Goal: Task Accomplishment & Management: Manage account settings

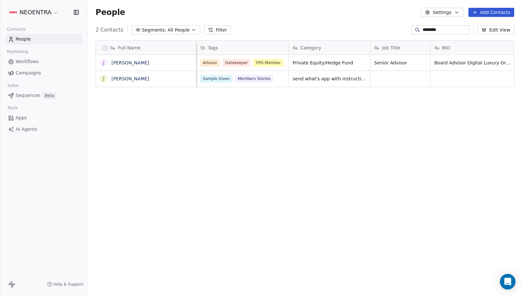
scroll to position [260, 435]
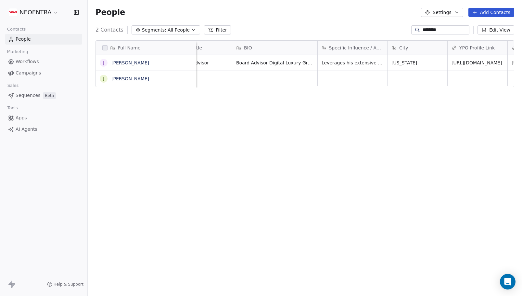
click at [446, 30] on input "********" at bounding box center [446, 30] width 46 height 7
drag, startPoint x: 446, startPoint y: 30, endPoint x: 399, endPoint y: 26, distance: 46.7
click at [399, 26] on div "2 Contacts Segments: All People Filter ******** Edit View" at bounding box center [305, 30] width 435 height 10
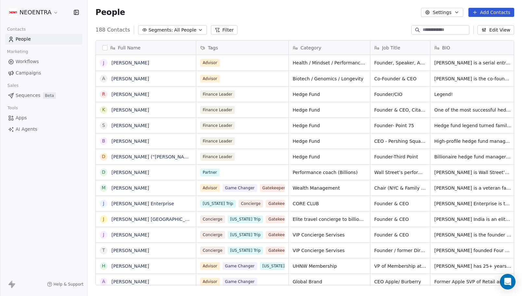
click at [167, 30] on span "Segments:" at bounding box center [161, 30] width 24 height 7
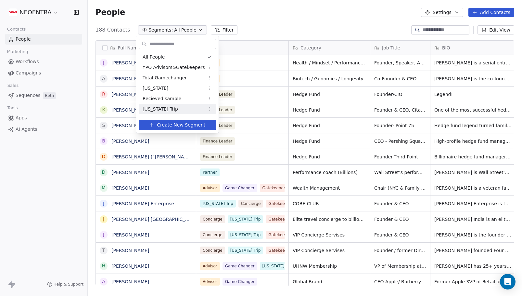
click at [169, 109] on span "[US_STATE] Trip" at bounding box center [160, 109] width 35 height 7
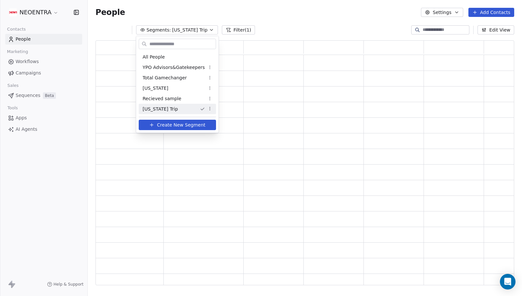
scroll to position [0, 0]
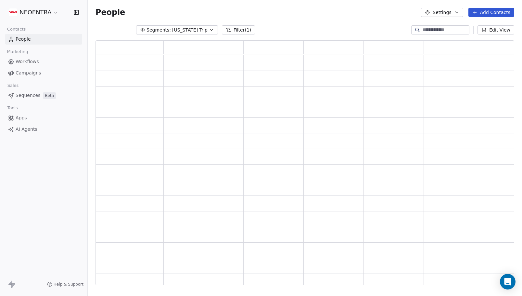
click at [233, 32] on button "Filter (1)" at bounding box center [238, 29] width 33 height 9
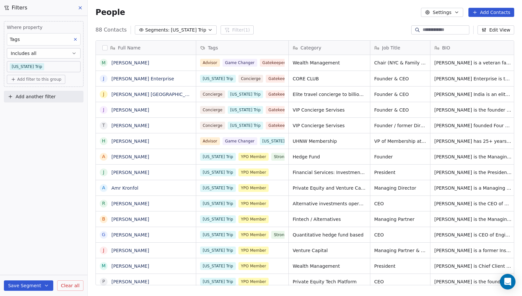
scroll to position [260, 435]
click at [48, 62] on body "NEOENTRA Contacts People Marketing Workflows Campaigns Sales Sequences Beta Too…" at bounding box center [261, 148] width 522 height 296
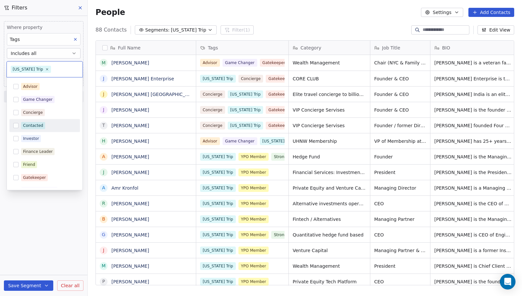
click at [17, 125] on button "Suggestions" at bounding box center [15, 125] width 5 height 5
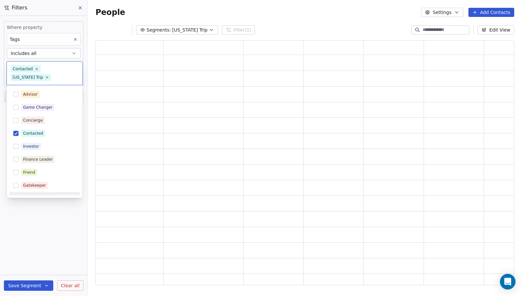
click at [50, 262] on html "NEOENTRA Contacts People Marketing Workflows Campaigns Sales Sequences Beta Too…" at bounding box center [261, 148] width 522 height 296
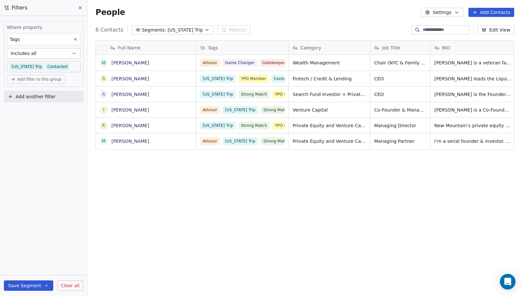
click at [429, 32] on input at bounding box center [446, 30] width 46 height 7
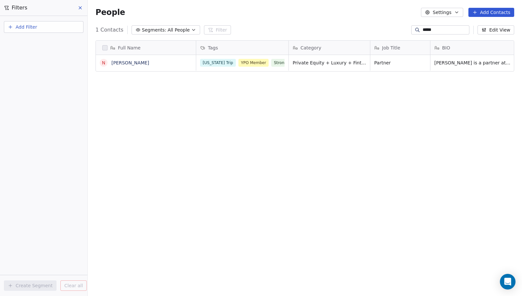
type input "*****"
click at [254, 65] on span "YPO Member" at bounding box center [254, 62] width 31 height 8
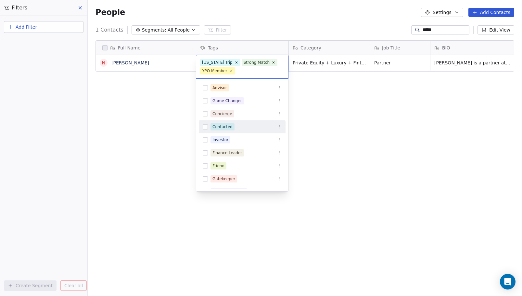
click at [205, 127] on button "Suggestions" at bounding box center [205, 126] width 5 height 5
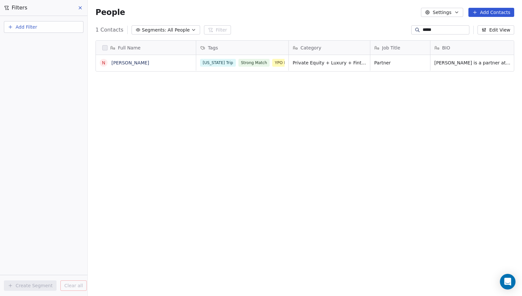
click at [165, 138] on html "NEOENTRA Contacts People Marketing Workflows Campaigns Sales Sequences Beta Too…" at bounding box center [261, 148] width 522 height 296
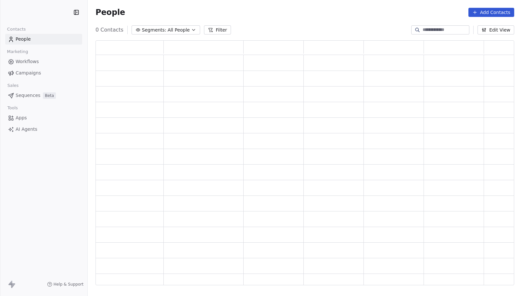
scroll to position [245, 419]
click at [182, 30] on span "All People" at bounding box center [179, 30] width 22 height 7
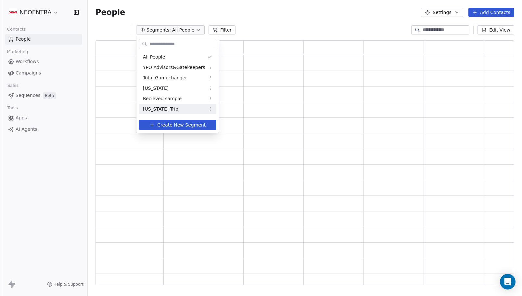
click at [174, 107] on div "[US_STATE] Trip" at bounding box center [177, 109] width 77 height 10
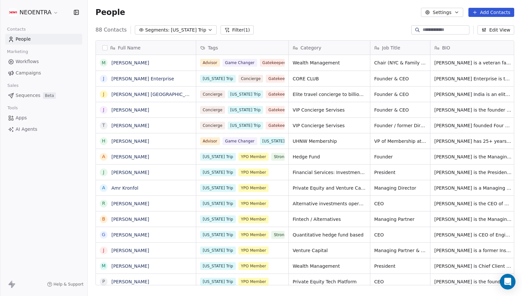
scroll to position [260, 435]
click at [208, 31] on icon "button" at bounding box center [210, 29] width 5 height 5
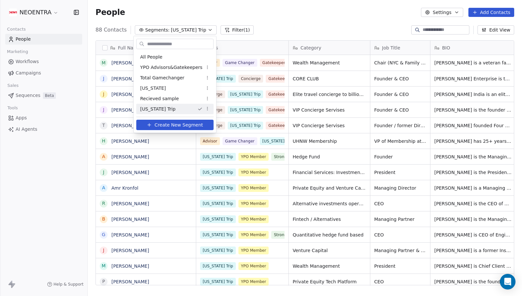
click at [233, 28] on html "NEOENTRA Contacts People Marketing Workflows Campaigns Sales Sequences Beta Too…" at bounding box center [261, 148] width 522 height 296
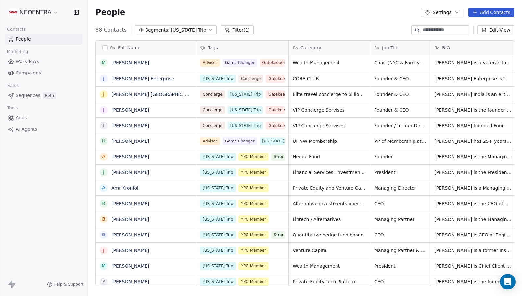
click at [233, 28] on button "Filter (1)" at bounding box center [237, 29] width 33 height 9
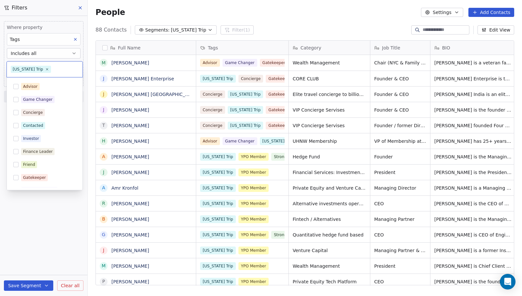
click at [66, 63] on body "NEOENTRA Contacts People Marketing Workflows Campaigns Sales Sequences Beta Too…" at bounding box center [261, 148] width 522 height 296
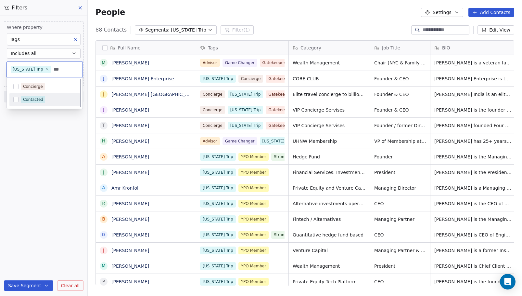
scroll to position [0, 0]
type input "***"
click at [52, 97] on div "Contacted" at bounding box center [48, 99] width 55 height 7
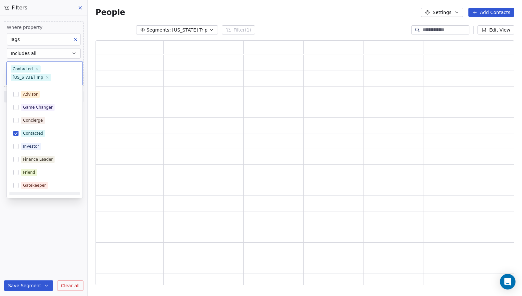
click at [37, 265] on html "NEOENTRA Contacts People Marketing Workflows Campaigns Sales Sequences Beta Too…" at bounding box center [261, 148] width 522 height 296
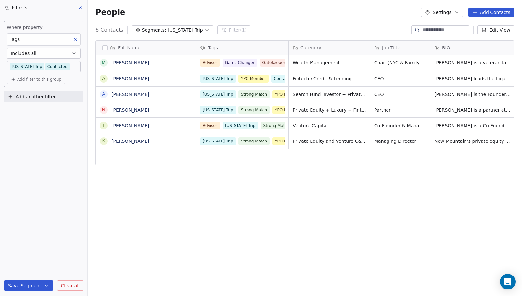
scroll to position [260, 435]
click at [41, 280] on button "Save Segment" at bounding box center [28, 285] width 49 height 10
click at [47, 256] on span "Create new segment" at bounding box center [42, 256] width 47 height 7
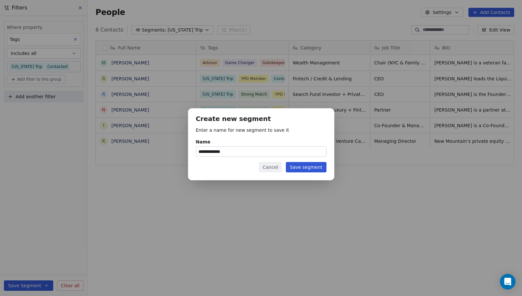
click at [239, 151] on input "**********" at bounding box center [261, 152] width 130 height 10
click at [278, 149] on input "**********" at bounding box center [261, 152] width 130 height 10
click at [261, 152] on input "**********" at bounding box center [261, 152] width 130 height 10
type input "**********"
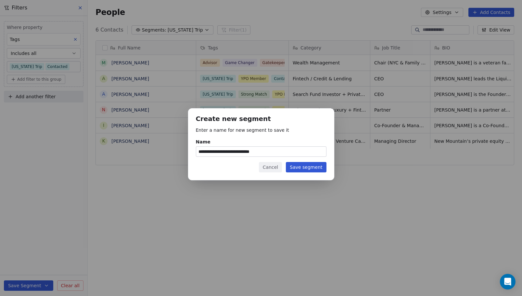
click at [304, 166] on button "Save segment" at bounding box center [306, 167] width 40 height 10
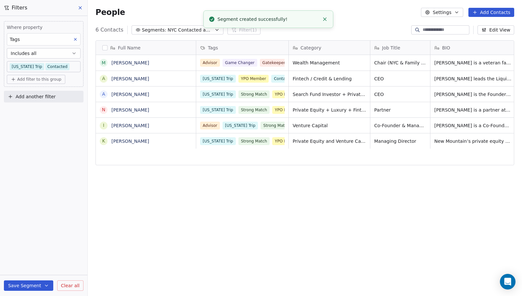
click at [423, 28] on input at bounding box center [446, 30] width 46 height 7
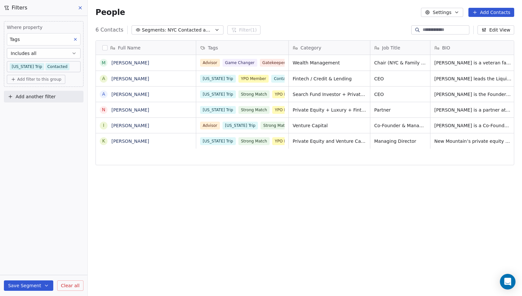
paste input "**********"
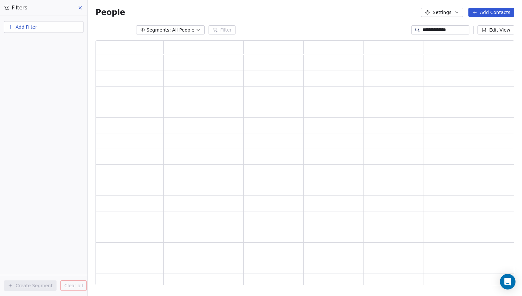
scroll to position [245, 419]
type input "**********"
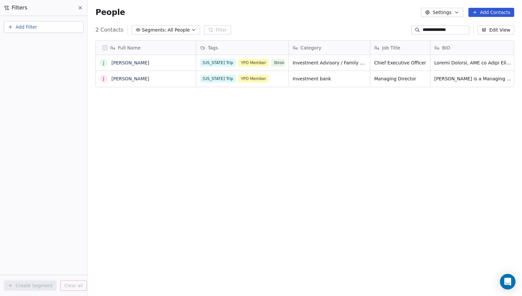
scroll to position [260, 435]
click at [278, 69] on div "New York Trip YPO Member Strong Match" at bounding box center [239, 67] width 77 height 18
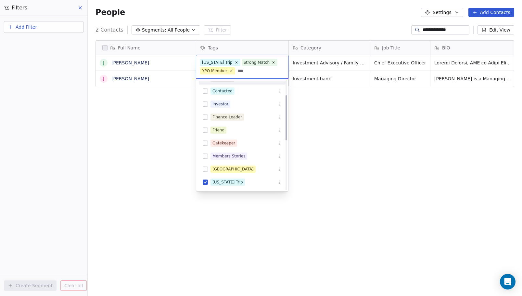
scroll to position [0, 0]
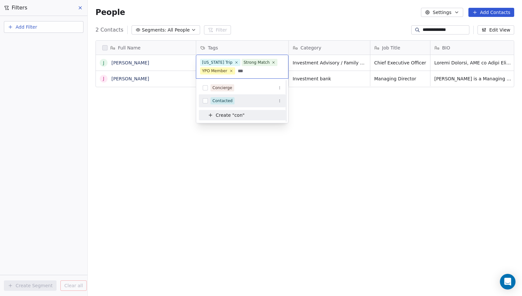
type input "***"
click at [220, 98] on div "Contacted" at bounding box center [223, 101] width 20 height 6
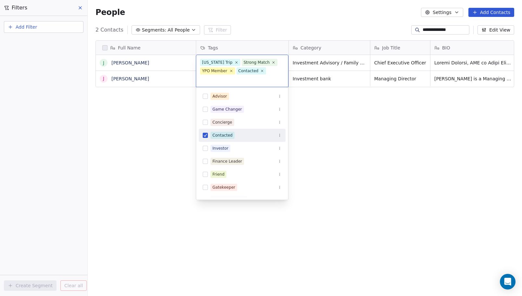
click at [167, 132] on html "**********" at bounding box center [261, 148] width 522 height 296
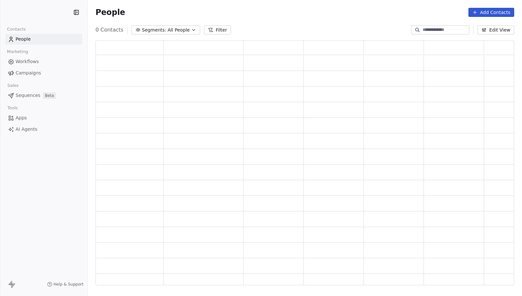
click at [149, 31] on span "Segments:" at bounding box center [154, 30] width 24 height 7
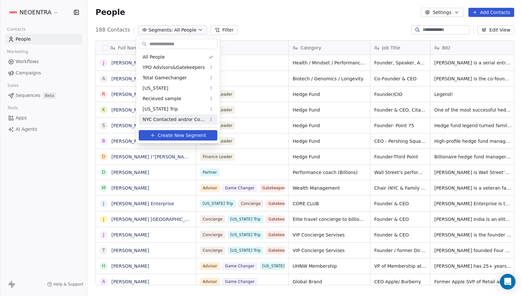
click at [170, 117] on span "NYC Contacted and/or Confirmed" at bounding box center [175, 119] width 64 height 7
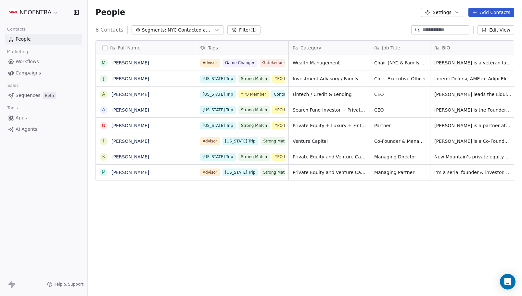
scroll to position [260, 435]
click at [433, 30] on input at bounding box center [446, 30] width 46 height 7
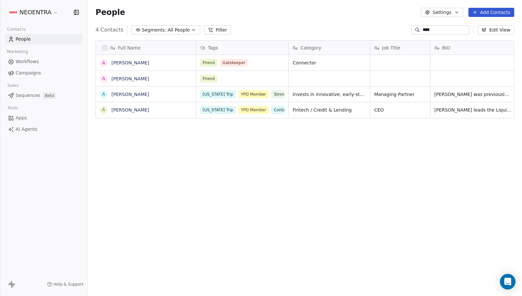
type input "****"
click at [218, 101] on span "Strong Match" at bounding box center [216, 104] width 31 height 8
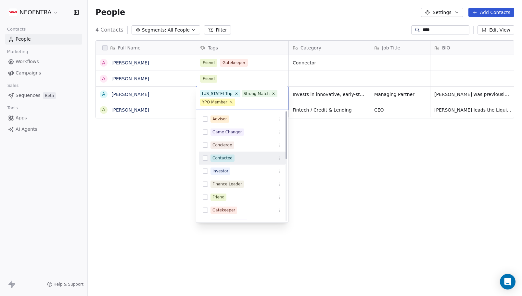
scroll to position [0, 0]
click at [205, 157] on button "Suggestions" at bounding box center [205, 157] width 5 height 5
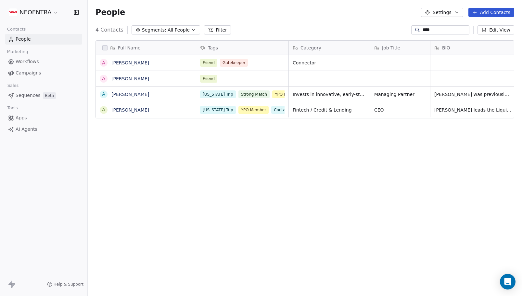
click at [187, 162] on html "NEOENTRA Contacts People Marketing Workflows Campaigns Sales Sequences Beta Too…" at bounding box center [261, 148] width 522 height 296
drag, startPoint x: 421, startPoint y: 29, endPoint x: 399, endPoint y: 28, distance: 22.1
click at [399, 28] on div "4 Contacts Segments: All People Filter **** Edit View" at bounding box center [305, 30] width 435 height 10
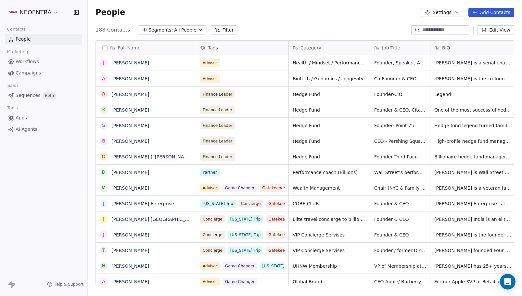
click at [187, 31] on span "All People" at bounding box center [185, 30] width 22 height 7
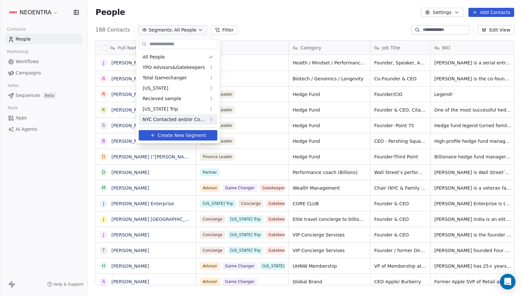
click at [167, 122] on span "NYC Contacted and/or Confirmed" at bounding box center [175, 119] width 64 height 7
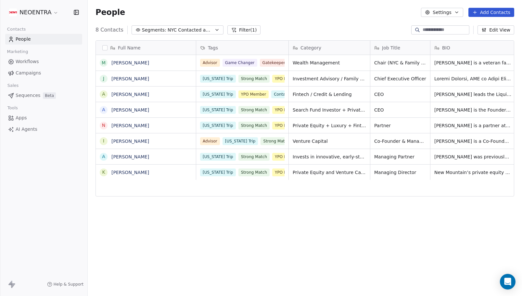
click at [425, 25] on div at bounding box center [440, 29] width 58 height 9
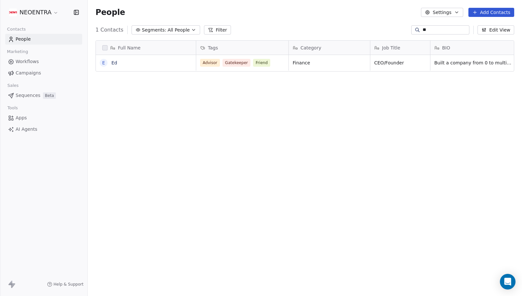
scroll to position [260, 435]
type input "**"
click at [278, 62] on icon "grid" at bounding box center [280, 61] width 5 height 5
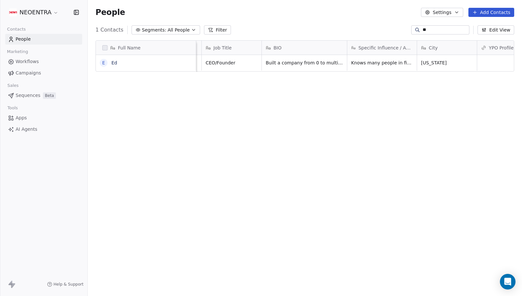
scroll to position [0, 188]
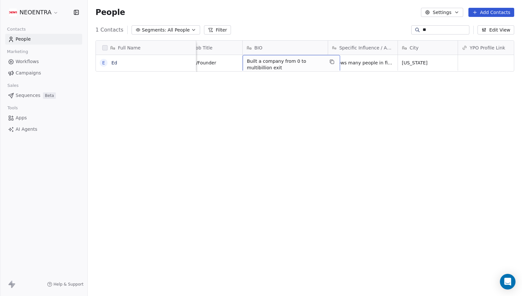
click at [315, 63] on span "Built a company from 0 to multibillion exit" at bounding box center [285, 64] width 77 height 13
click at [280, 109] on html "NEOENTRA Contacts People Marketing Workflows Campaigns Sales Sequences Beta Too…" at bounding box center [261, 148] width 522 height 296
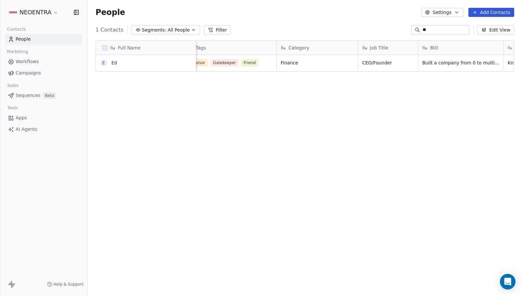
scroll to position [0, 0]
click at [272, 63] on div "Advisor Gatekeeper Friend" at bounding box center [237, 63] width 72 height 8
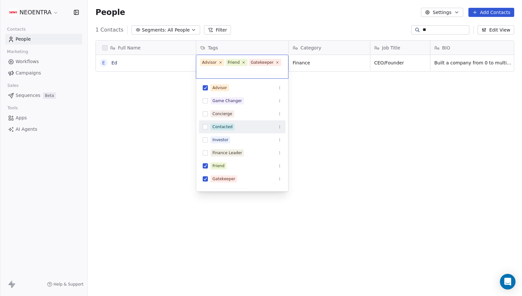
click at [230, 127] on div "Contacted" at bounding box center [223, 127] width 20 height 6
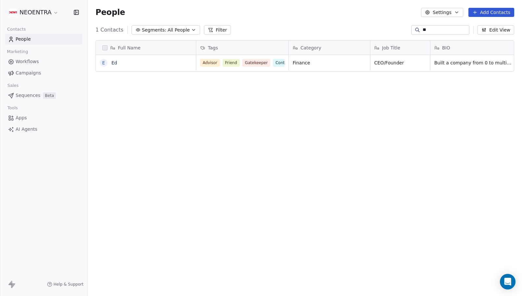
click at [158, 109] on html "NEOENTRA Contacts People Marketing Workflows Campaigns Sales Sequences Beta Too…" at bounding box center [261, 148] width 522 height 296
click at [206, 129] on html "NEOENTRA Contacts People Marketing Workflows Campaigns Sales Sequences Beta Too…" at bounding box center [261, 148] width 522 height 296
click at [423, 31] on input "**" at bounding box center [446, 30] width 46 height 7
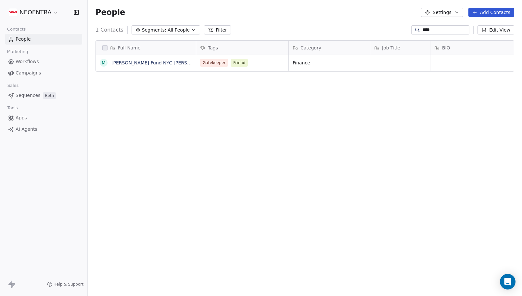
type input "****"
click at [272, 65] on div "Gatekeeper Friend" at bounding box center [237, 63] width 72 height 8
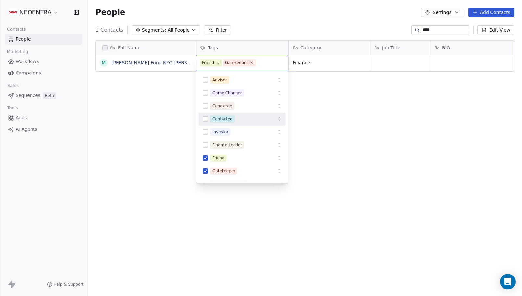
click at [204, 121] on button "Suggestions" at bounding box center [205, 118] width 5 height 5
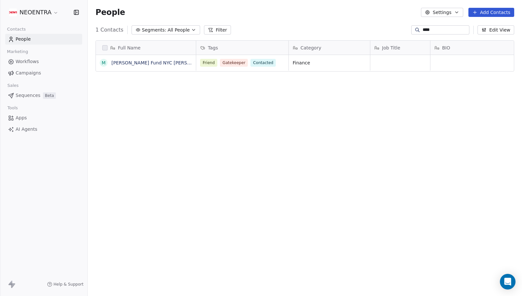
click at [146, 174] on html "NEOENTRA Contacts People Marketing Workflows Campaigns Sales Sequences Beta Too…" at bounding box center [261, 148] width 522 height 296
drag, startPoint x: 425, startPoint y: 30, endPoint x: 400, endPoint y: 21, distance: 27.4
click at [400, 21] on section "People Settings Add Contacts 1 Contacts Segments: All People Filter **** Edit V…" at bounding box center [305, 148] width 435 height 296
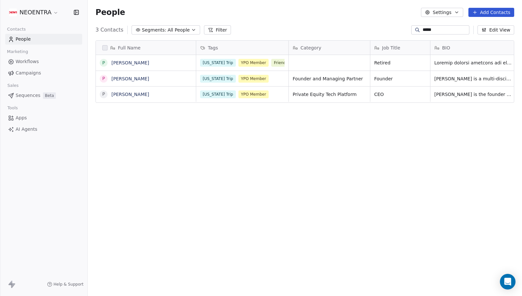
type input "*****"
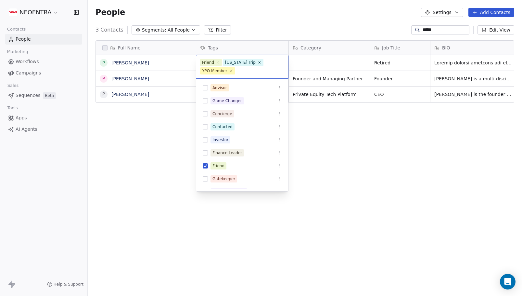
click at [275, 67] on div "Friend New York Trip YPO Member" at bounding box center [242, 66] width 92 height 23
click at [206, 126] on button "Suggestions" at bounding box center [205, 126] width 5 height 5
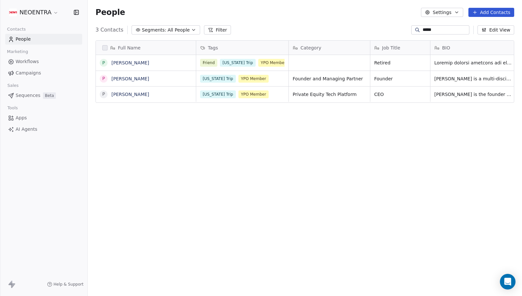
click at [172, 147] on html "NEOENTRA Contacts People Marketing Workflows Campaigns Sales Sequences Beta Too…" at bounding box center [261, 148] width 522 height 296
click at [261, 20] on div "People Settings Add Contacts" at bounding box center [305, 12] width 435 height 25
click at [176, 30] on span "All People" at bounding box center [179, 30] width 22 height 7
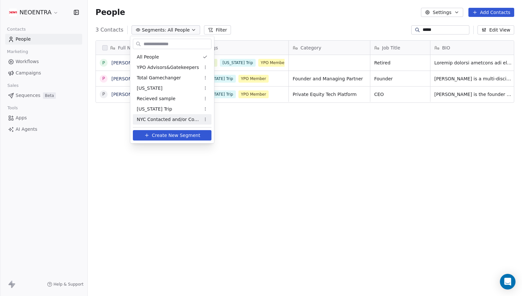
click at [169, 115] on div "NYC Contacted and/or Confirmed" at bounding box center [172, 119] width 79 height 10
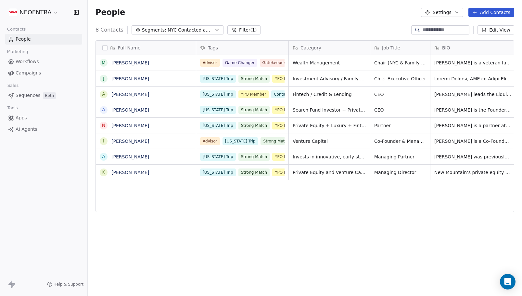
click at [501, 14] on button "Add Contacts" at bounding box center [492, 12] width 46 height 9
click at [323, 14] on html "NEOENTRA Contacts People Marketing Workflows Campaigns Sales Sequences Beta Too…" at bounding box center [261, 148] width 522 height 296
click at [501, 29] on button "Edit View" at bounding box center [496, 29] width 37 height 9
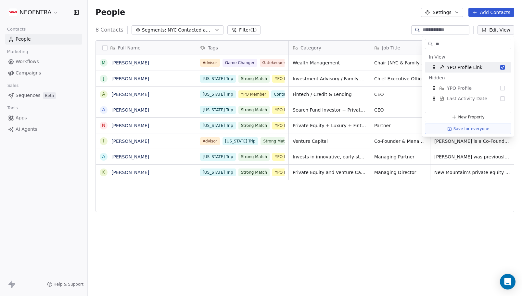
type input "*"
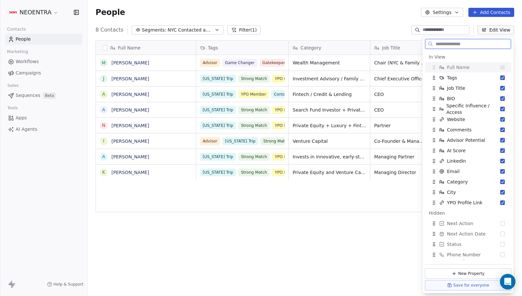
click at [446, 270] on button "New Property" at bounding box center [468, 273] width 86 height 10
click at [446, 270] on div "Full Name M Michael Warszawski J Joseph Weilgus A Alex Simpson A Alexander Schu…" at bounding box center [305, 165] width 435 height 260
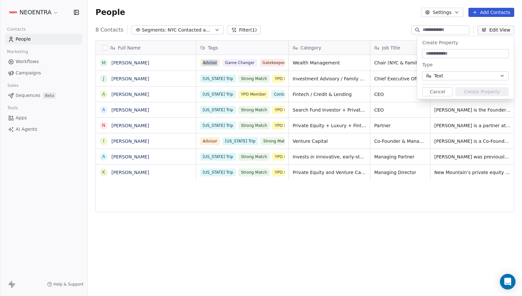
click at [453, 74] on button "Text" at bounding box center [466, 75] width 86 height 9
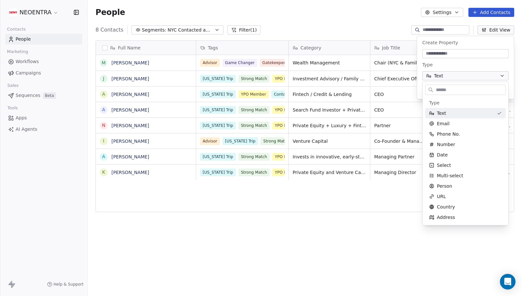
click at [453, 74] on html "NEOENTRA Contacts People Marketing Workflows Campaigns Sales Sequences Beta Too…" at bounding box center [261, 148] width 522 height 296
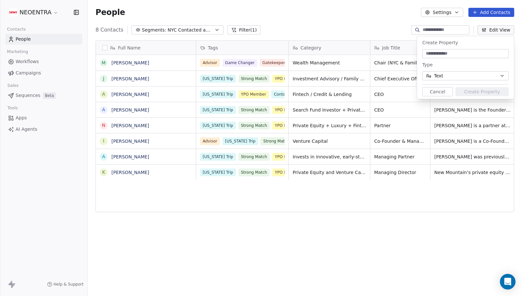
click at [452, 75] on button "Text" at bounding box center [466, 75] width 86 height 9
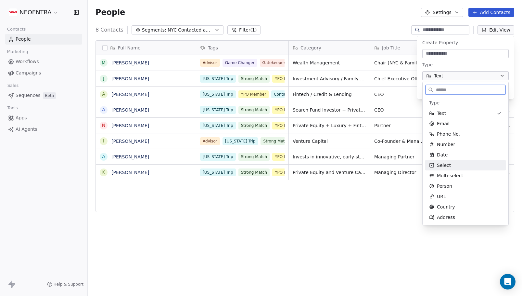
click at [445, 168] on div "Select" at bounding box center [465, 165] width 81 height 10
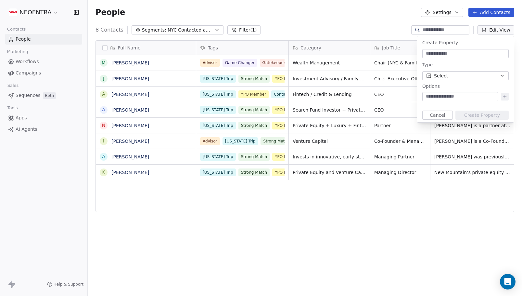
click at [446, 99] on input at bounding box center [460, 96] width 73 height 7
type input "***"
click at [506, 94] on icon at bounding box center [505, 96] width 5 height 5
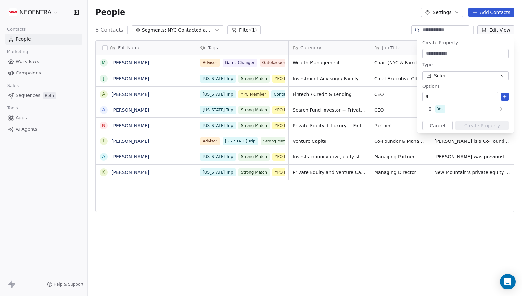
type input "**"
click at [500, 119] on icon at bounding box center [501, 119] width 5 height 5
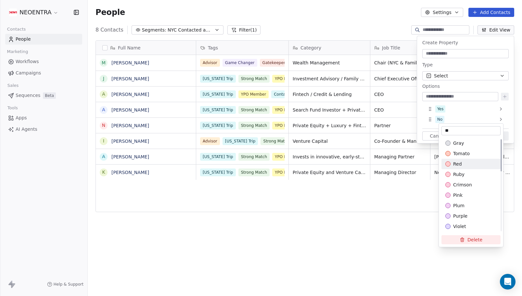
click at [469, 162] on div "red" at bounding box center [471, 164] width 51 height 7
click at [423, 108] on html "NEOENTRA Contacts People Marketing Workflows Campaigns Sales Sequences Beta Too…" at bounding box center [261, 148] width 522 height 296
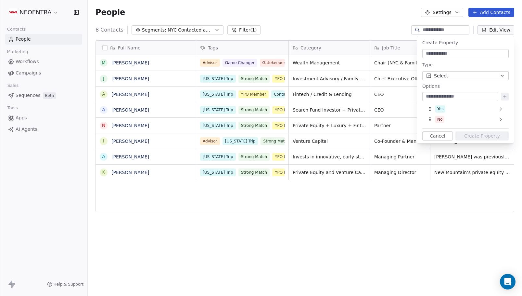
click at [459, 50] on div at bounding box center [466, 53] width 86 height 9
paste input "**********"
type input "**********"
click at [486, 138] on button "Create Property" at bounding box center [482, 135] width 53 height 9
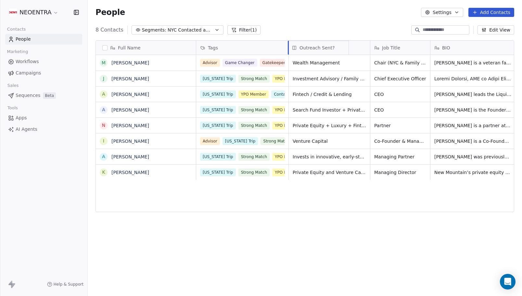
drag, startPoint x: 473, startPoint y: 47, endPoint x: 304, endPoint y: 46, distance: 169.7
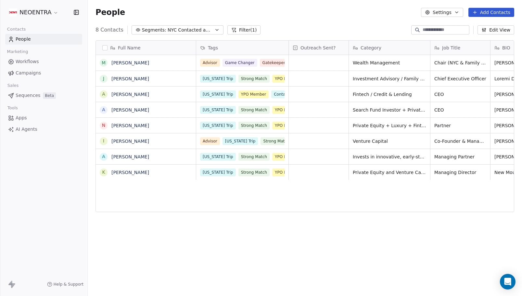
click at [317, 49] on span "Outreach Sent?" at bounding box center [318, 48] width 35 height 7
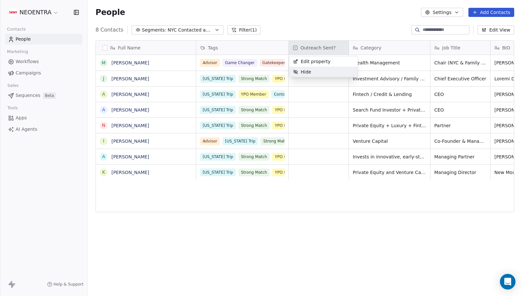
click at [294, 94] on html "NEOENTRA Contacts People Marketing Workflows Campaigns Sales Sequences Beta Too…" at bounding box center [261, 148] width 522 height 296
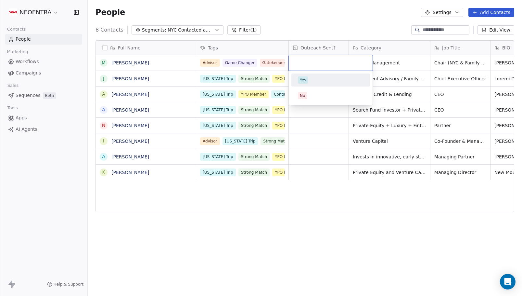
click at [305, 80] on div "Yes" at bounding box center [303, 80] width 6 height 6
click at [304, 79] on div "grid" at bounding box center [319, 78] width 60 height 15
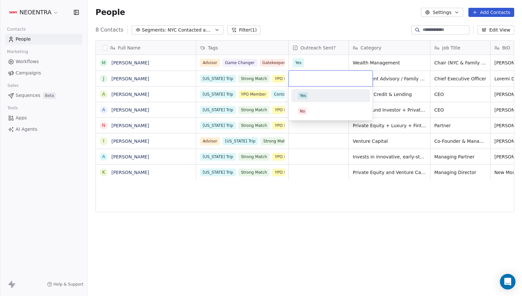
click at [304, 79] on input "text" at bounding box center [331, 78] width 76 height 7
click at [306, 92] on span "Yes" at bounding box center [303, 95] width 10 height 7
click at [306, 92] on div "grid" at bounding box center [319, 93] width 60 height 15
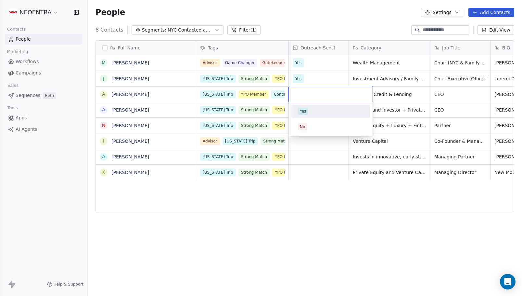
click at [306, 111] on div "Yes" at bounding box center [303, 111] width 6 height 6
click at [324, 94] on span "Yes" at bounding box center [313, 94] width 40 height 9
click at [312, 108] on div "grid" at bounding box center [319, 109] width 60 height 15
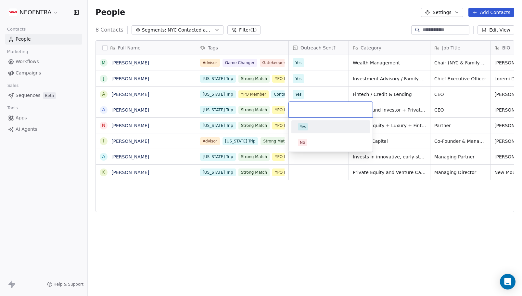
click at [304, 128] on div "Yes" at bounding box center [303, 127] width 6 height 6
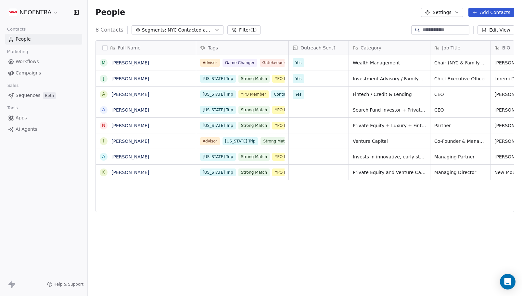
click at [503, 30] on button "Edit View" at bounding box center [496, 29] width 37 height 9
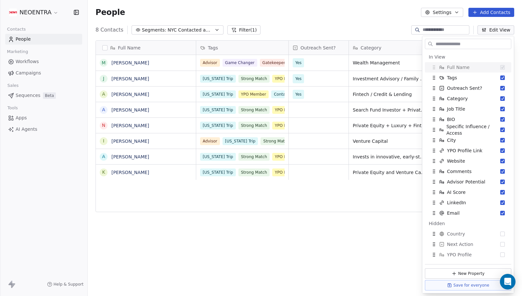
click at [503, 30] on button "Edit View" at bounding box center [496, 29] width 37 height 9
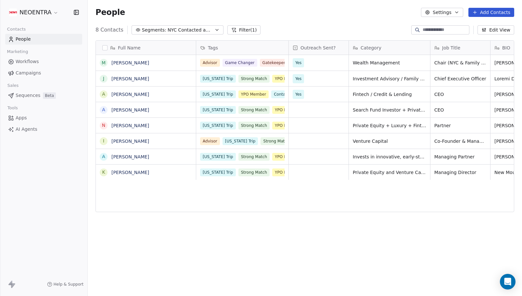
click at [502, 30] on button "Edit View" at bounding box center [496, 29] width 37 height 9
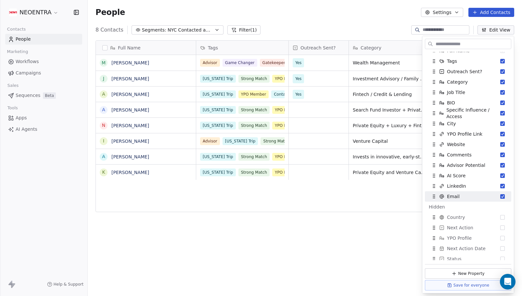
scroll to position [36, 0]
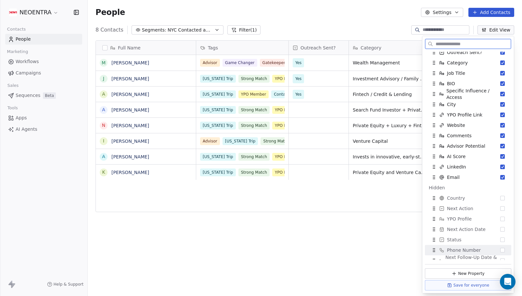
click at [467, 270] on button "New Property" at bounding box center [468, 273] width 86 height 10
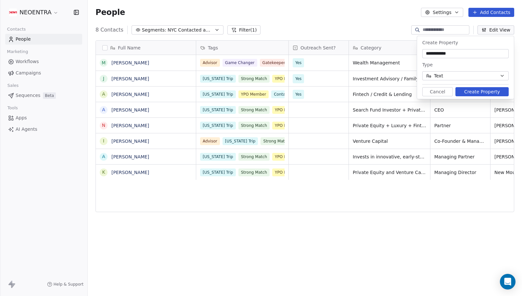
type input "**********"
click at [449, 78] on button "Text" at bounding box center [466, 75] width 86 height 9
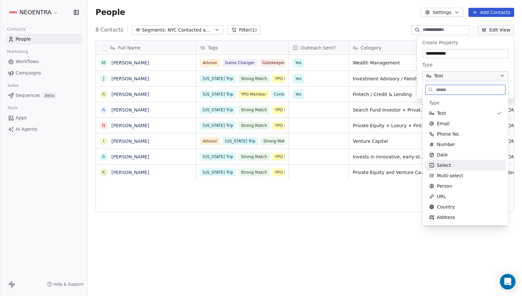
click at [453, 163] on div "Select" at bounding box center [465, 165] width 73 height 7
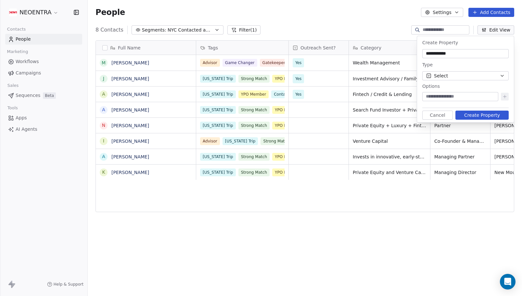
click at [444, 94] on input at bounding box center [460, 96] width 73 height 7
paste input "********"
type input "********"
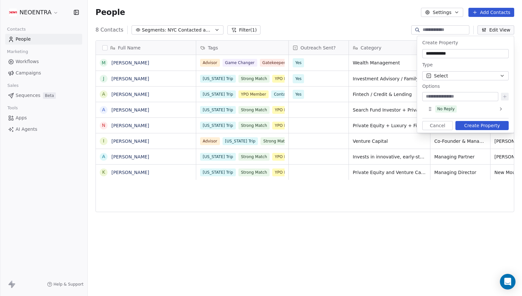
paste input "**********"
type input "**********"
paste input "**********"
type input "**********"
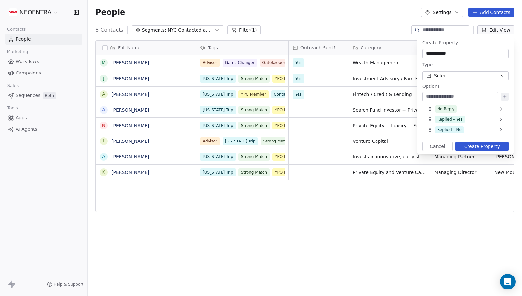
paste input "**********"
type input "**********"
drag, startPoint x: 445, startPoint y: 96, endPoint x: 400, endPoint y: 98, distance: 45.2
click at [400, 98] on body "NEOENTRA Contacts People Marketing Workflows Campaigns Sales Sequences Beta Too…" at bounding box center [261, 148] width 522 height 296
click at [451, 95] on input "**********" at bounding box center [460, 96] width 73 height 7
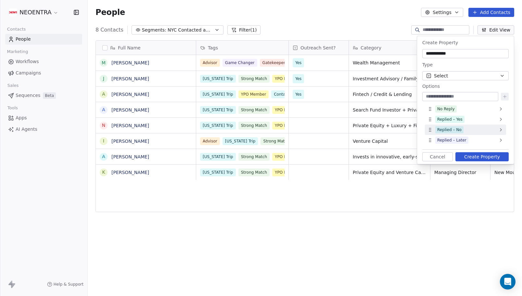
click at [431, 131] on icon at bounding box center [430, 129] width 5 height 5
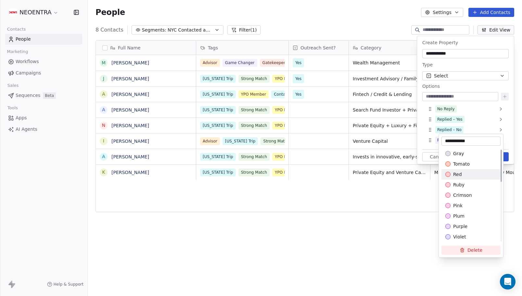
click at [449, 173] on div "Suggestions" at bounding box center [448, 174] width 5 height 5
click at [420, 117] on html "NEOENTRA Contacts People Marketing Workflows Campaigns Sales Sequences Beta Too…" at bounding box center [261, 148] width 522 height 296
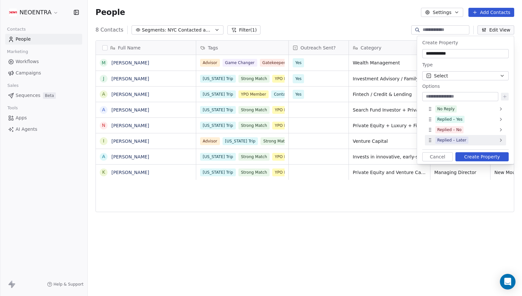
click at [431, 140] on icon at bounding box center [431, 140] width 0 height 0
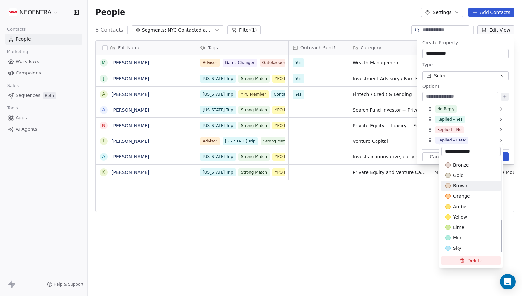
scroll to position [176, 0]
click at [461, 204] on span "amber" at bounding box center [460, 206] width 15 height 7
click at [461, 215] on span "yellow" at bounding box center [460, 217] width 14 height 7
click at [451, 216] on div "yellow" at bounding box center [471, 217] width 51 height 7
click at [451, 207] on div "Suggestions" at bounding box center [448, 206] width 5 height 5
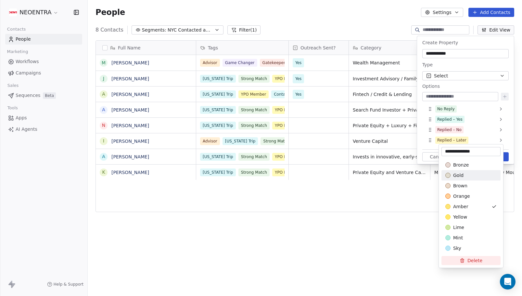
click at [422, 119] on html "NEOENTRA Contacts People Marketing Workflows Campaigns Sales Sequences Beta Too…" at bounding box center [261, 148] width 522 height 296
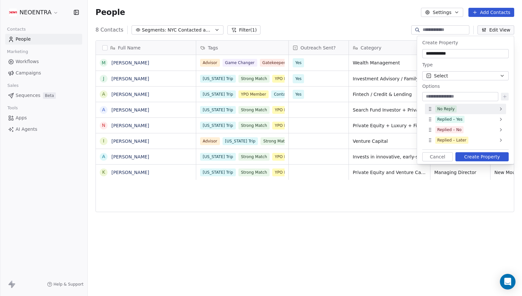
click at [430, 108] on icon at bounding box center [430, 108] width 5 height 5
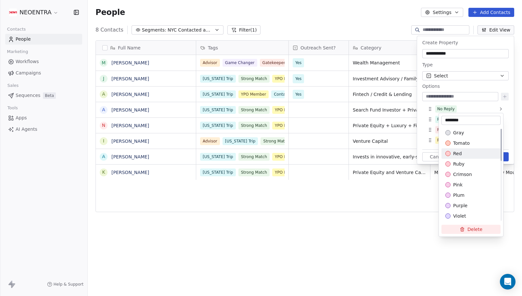
click at [457, 152] on span "red" at bounding box center [457, 153] width 9 height 7
click at [426, 128] on html "NEOENTRA Contacts People Marketing Workflows Campaigns Sales Sequences Beta Too…" at bounding box center [261, 148] width 522 height 296
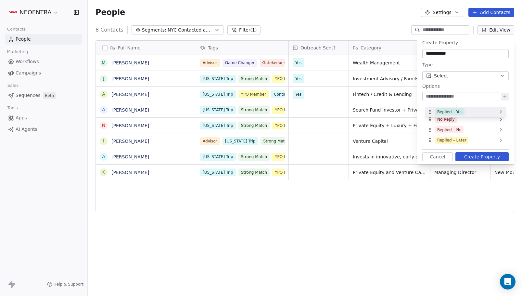
drag, startPoint x: 438, startPoint y: 119, endPoint x: 436, endPoint y: 110, distance: 9.5
click at [481, 155] on button "Create Property" at bounding box center [482, 156] width 53 height 9
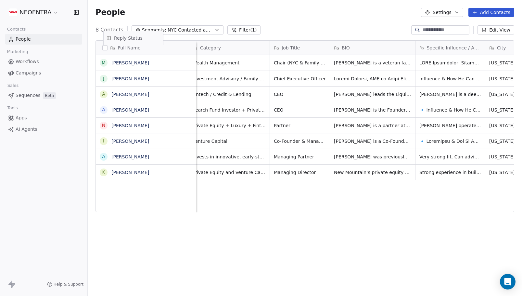
scroll to position [0, 0]
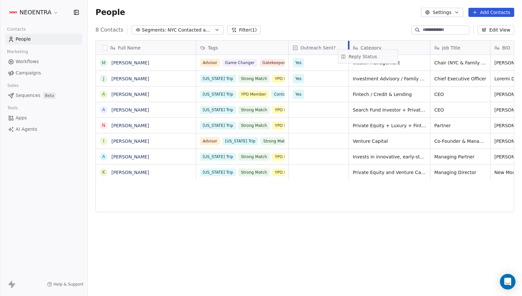
drag, startPoint x: 465, startPoint y: 46, endPoint x: 363, endPoint y: 54, distance: 102.4
click at [502, 31] on button "Edit View" at bounding box center [496, 29] width 37 height 9
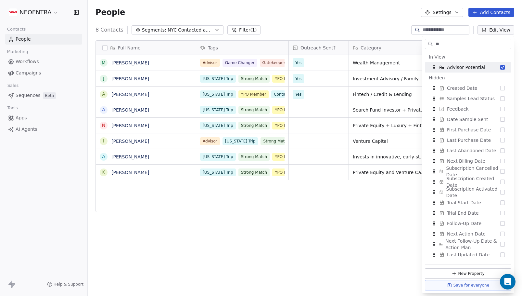
type input "*"
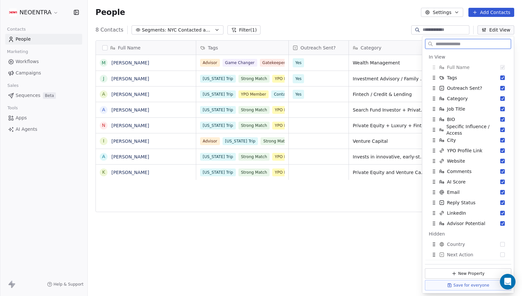
click at [468, 273] on button "New Property" at bounding box center [468, 273] width 86 height 10
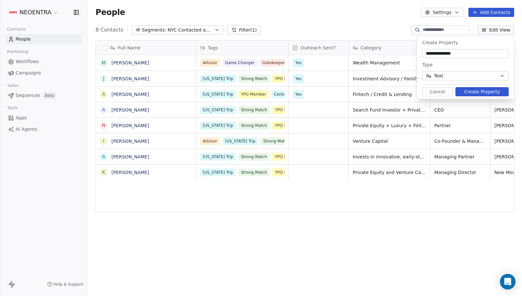
type input "**********"
click at [462, 76] on button "Text" at bounding box center [466, 75] width 86 height 9
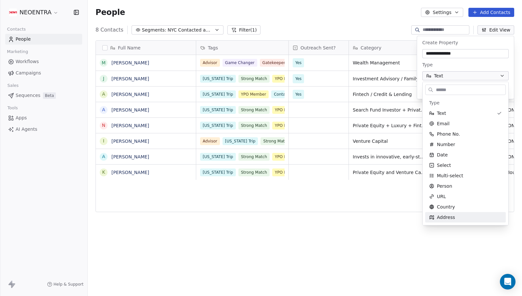
scroll to position [1, 0]
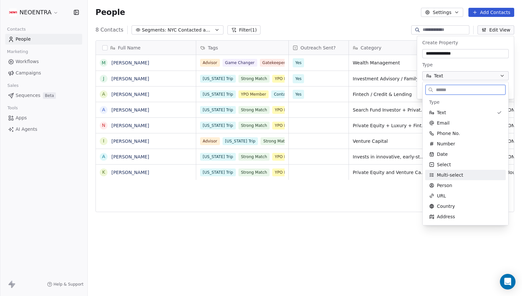
click at [451, 175] on span "Multi-select" at bounding box center [450, 175] width 26 height 7
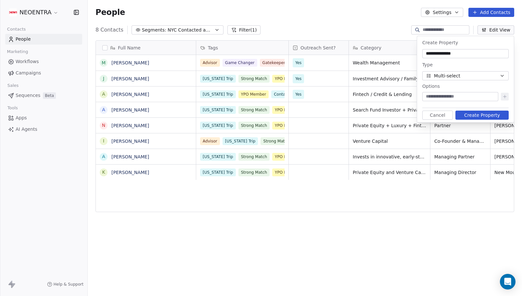
click at [443, 92] on div at bounding box center [461, 96] width 76 height 9
click at [443, 78] on span "Multi-select" at bounding box center [447, 75] width 26 height 7
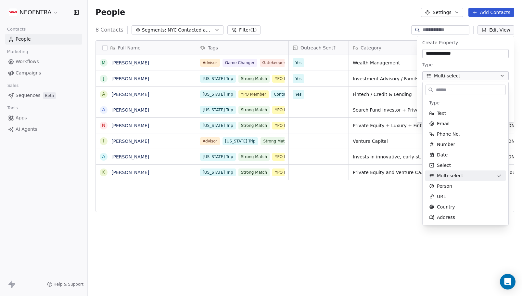
click at [443, 78] on html "NEOENTRA Contacts People Marketing Workflows Campaigns Sales Sequences Beta Too…" at bounding box center [261, 148] width 522 height 296
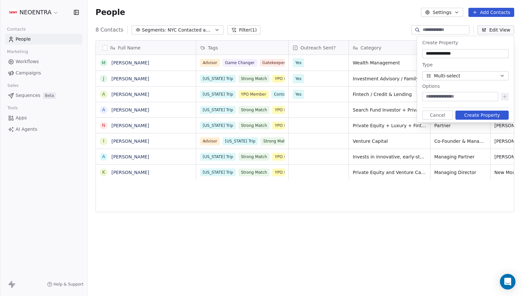
click at [445, 74] on span "Multi-select" at bounding box center [447, 75] width 26 height 7
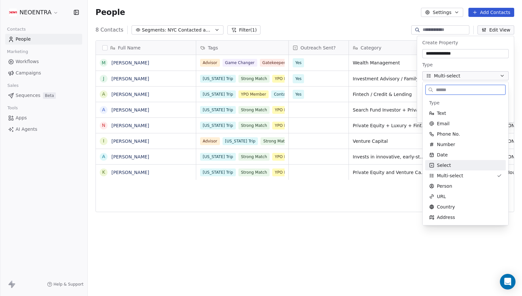
click at [451, 168] on div "Select" at bounding box center [465, 165] width 73 height 7
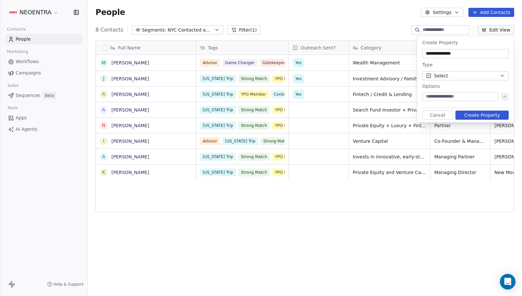
click at [451, 97] on input at bounding box center [460, 96] width 73 height 7
type input "***"
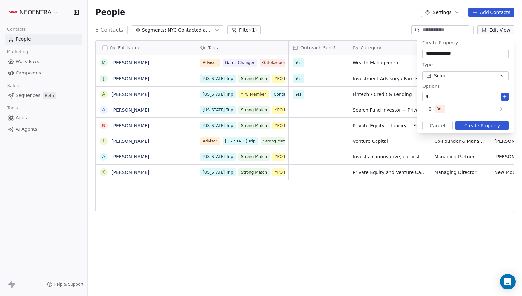
type input "**"
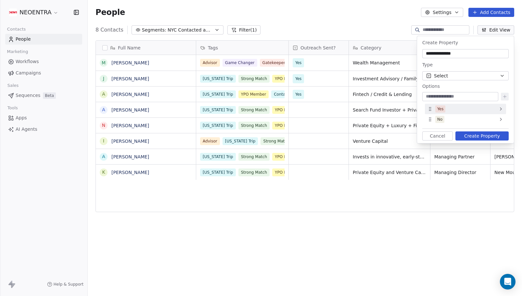
click at [430, 108] on icon at bounding box center [430, 108] width 5 height 5
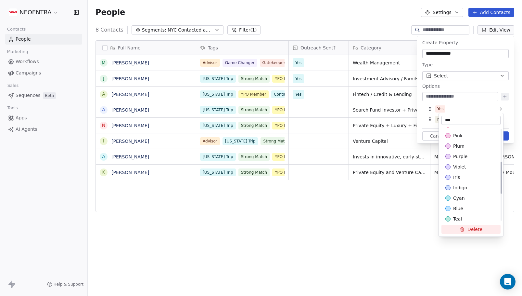
scroll to position [107, 0]
click at [447, 161] on div "Suggestions" at bounding box center [448, 160] width 5 height 5
click at [426, 122] on html "NEOENTRA Contacts People Marketing Workflows Campaigns Sales Sequences Beta Too…" at bounding box center [261, 148] width 522 height 296
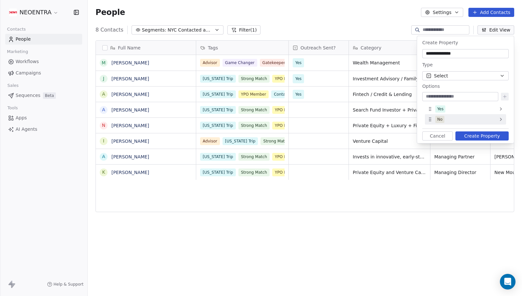
click at [429, 121] on icon at bounding box center [430, 119] width 5 height 5
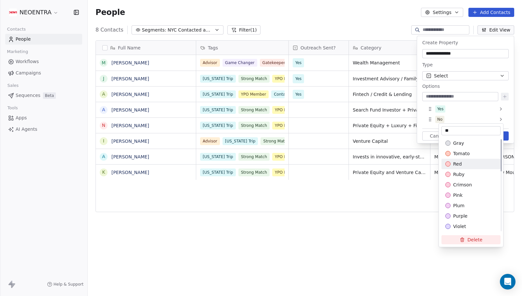
click at [446, 161] on div "red" at bounding box center [471, 164] width 51 height 7
click at [424, 125] on html "NEOENTRA Contacts People Marketing Workflows Campaigns Sales Sequences Beta Too…" at bounding box center [261, 148] width 522 height 296
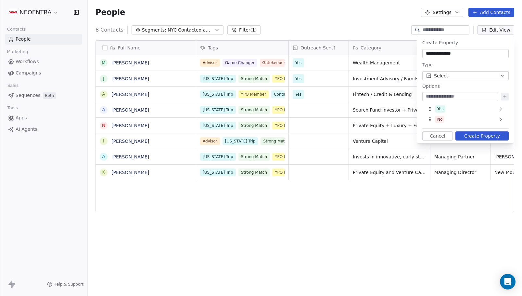
click at [471, 133] on button "Create Property" at bounding box center [482, 135] width 53 height 9
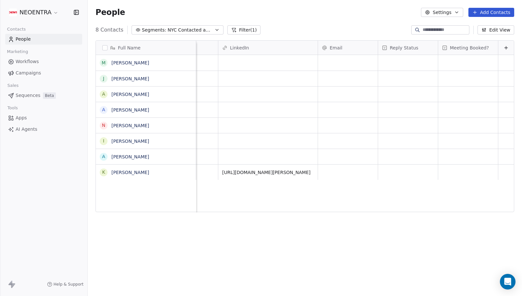
scroll to position [0, 797]
click at [462, 50] on span "Meeting Booked?" at bounding box center [469, 48] width 39 height 7
click at [462, 50] on html "NEOENTRA Contacts People Marketing Workflows Campaigns Sales Sequences Beta Too…" at bounding box center [261, 148] width 522 height 296
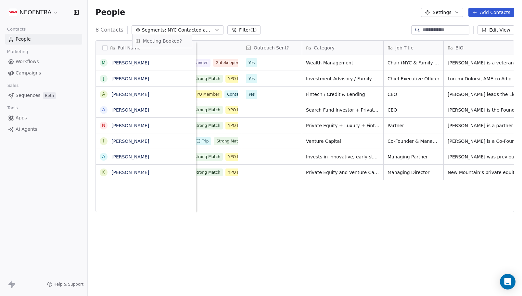
scroll to position [0, 0]
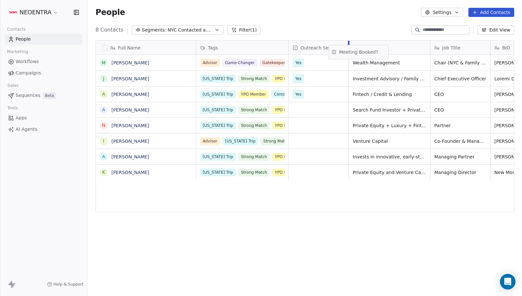
drag, startPoint x: 461, startPoint y: 50, endPoint x: 351, endPoint y: 55, distance: 109.9
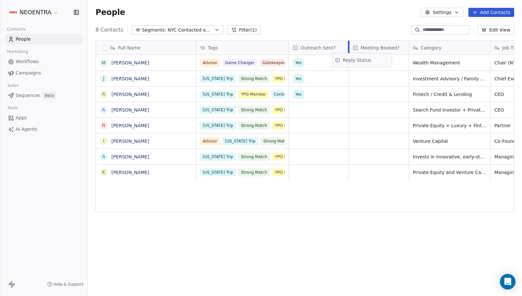
drag, startPoint x: 477, startPoint y: 44, endPoint x: 370, endPoint y: 55, distance: 107.5
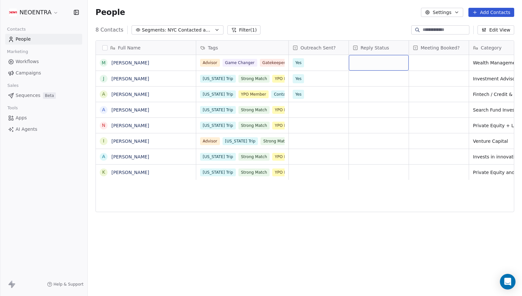
click at [368, 59] on div "grid" at bounding box center [379, 63] width 60 height 16
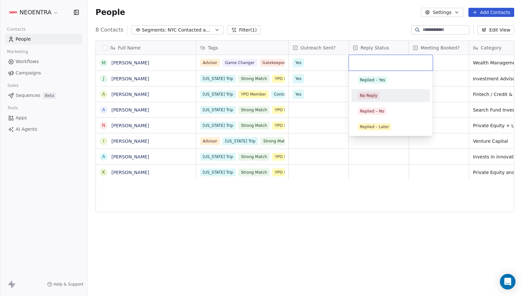
click at [369, 98] on div "No Reply" at bounding box center [369, 96] width 18 height 6
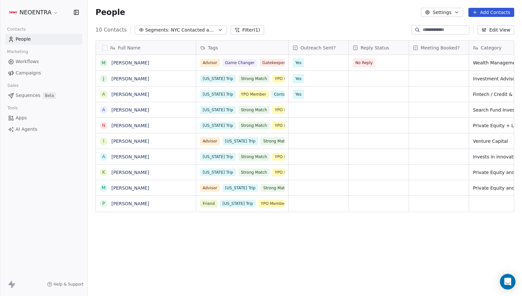
click at [502, 30] on button "Edit View" at bounding box center [496, 29] width 37 height 9
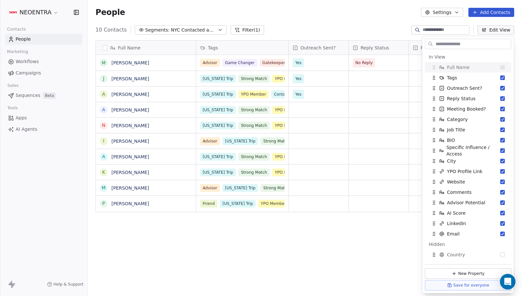
click at [502, 30] on button "Edit View" at bounding box center [496, 29] width 37 height 9
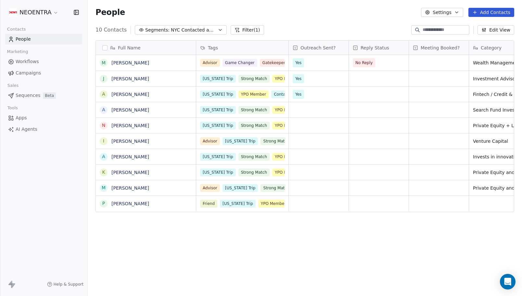
click at [503, 29] on button "Edit View" at bounding box center [496, 29] width 37 height 9
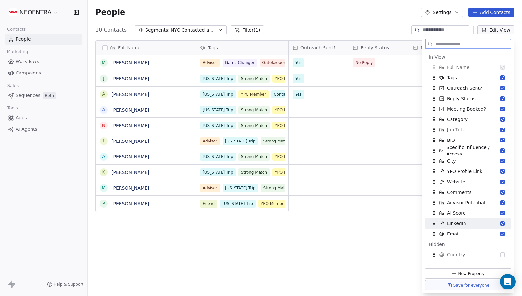
click at [451, 273] on button "New Property" at bounding box center [468, 273] width 86 height 10
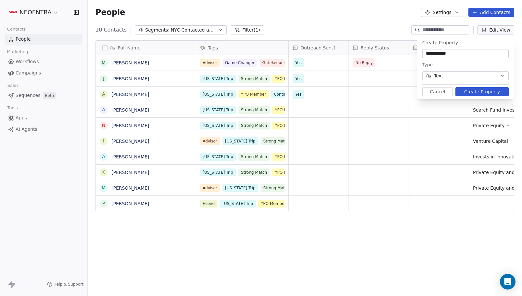
type input "**********"
click at [456, 76] on button "Text" at bounding box center [466, 75] width 86 height 9
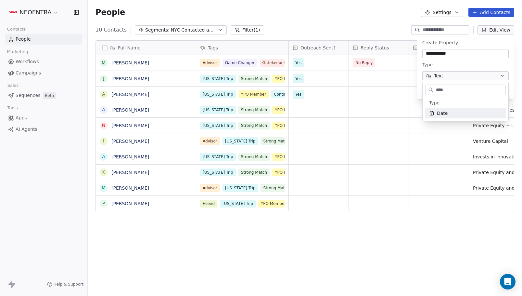
type input "****"
click at [447, 113] on span "Date" at bounding box center [442, 113] width 11 height 7
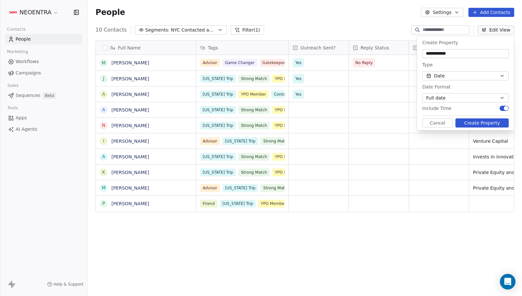
click at [464, 96] on button "Full date" at bounding box center [466, 97] width 86 height 9
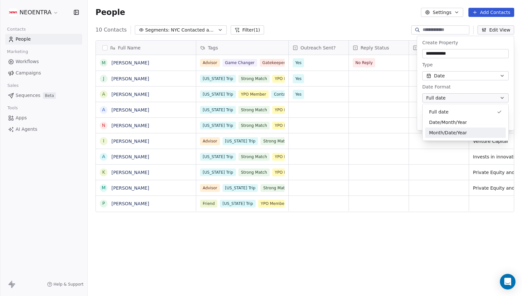
click at [461, 133] on span "Month/Date/Year" at bounding box center [448, 132] width 38 height 7
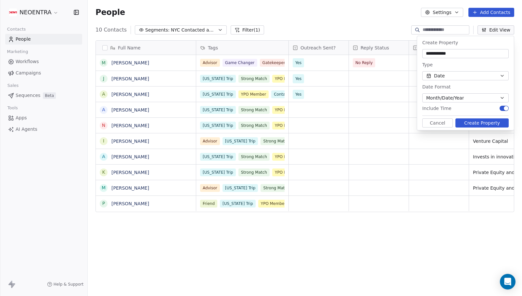
click at [486, 124] on button "Create Property" at bounding box center [482, 122] width 53 height 9
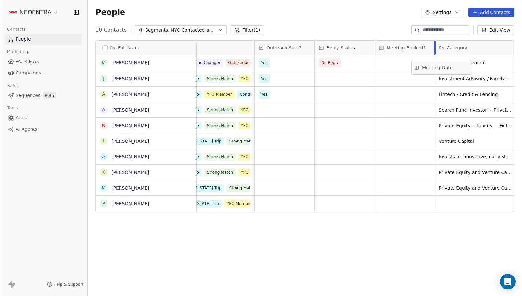
scroll to position [0, 34]
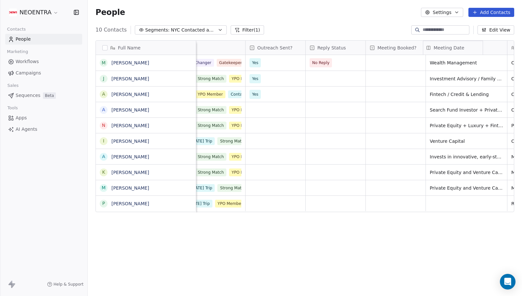
drag, startPoint x: 472, startPoint y: 48, endPoint x: 459, endPoint y: 65, distance: 21.1
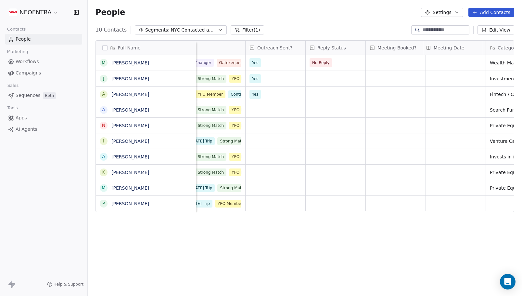
scroll to position [0, 46]
click at [487, 32] on icon "button" at bounding box center [484, 29] width 5 height 5
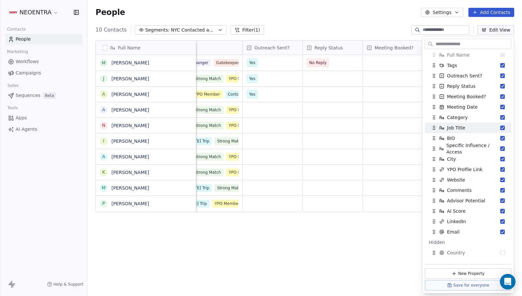
scroll to position [20, 0]
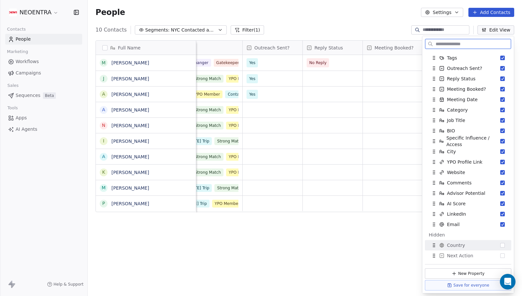
click at [457, 276] on icon at bounding box center [454, 273] width 5 height 5
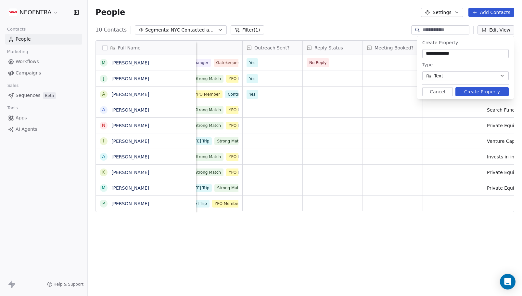
type input "**********"
click at [469, 76] on button "Text" at bounding box center [466, 75] width 86 height 9
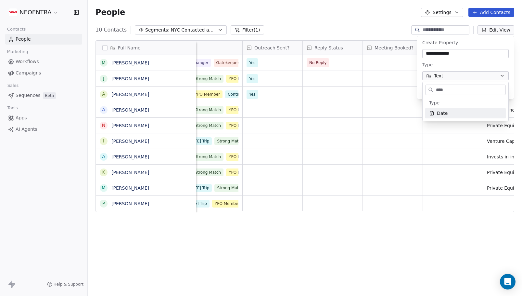
type input "****"
click at [454, 111] on div "Date" at bounding box center [465, 113] width 73 height 7
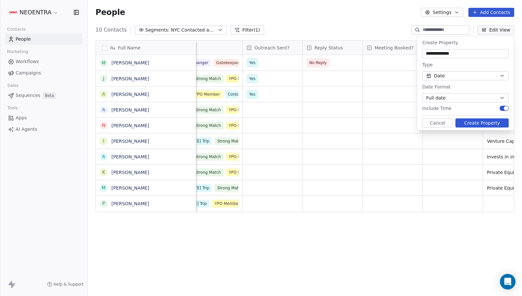
click at [453, 98] on button "Full date" at bounding box center [466, 97] width 86 height 9
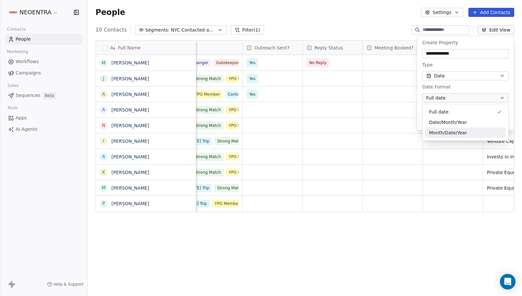
click at [457, 134] on span "Month/Date/Year" at bounding box center [448, 132] width 38 height 7
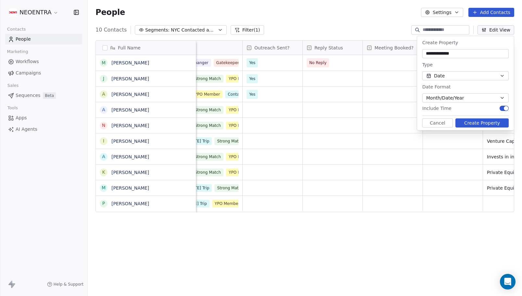
click at [490, 122] on button "Create Property" at bounding box center [482, 122] width 53 height 9
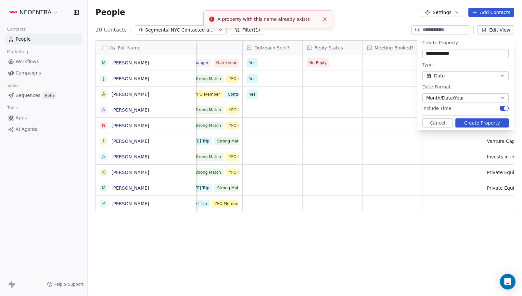
click at [473, 51] on input "**********" at bounding box center [466, 53] width 84 height 7
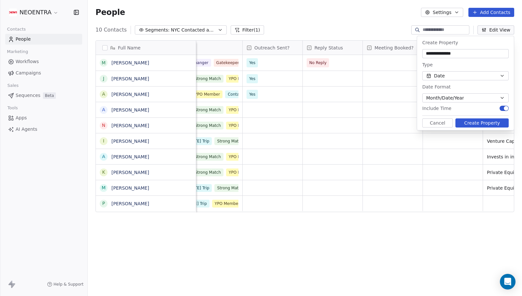
type input "**********"
click at [466, 119] on button "Create Property" at bounding box center [482, 122] width 53 height 9
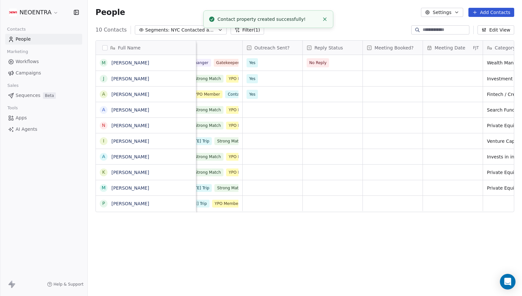
click at [496, 31] on button "Edit View" at bounding box center [496, 29] width 37 height 9
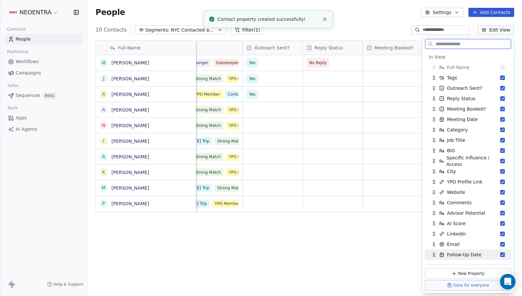
click at [477, 273] on button "New Property" at bounding box center [468, 273] width 86 height 10
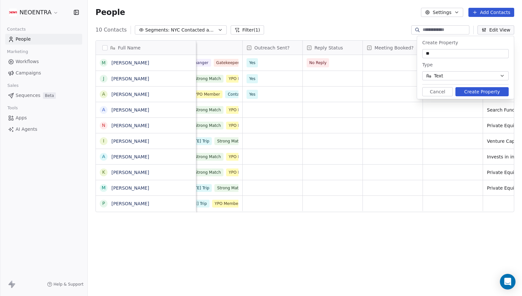
type input "*"
type input "*****"
click at [471, 92] on button "Create Property" at bounding box center [482, 91] width 53 height 9
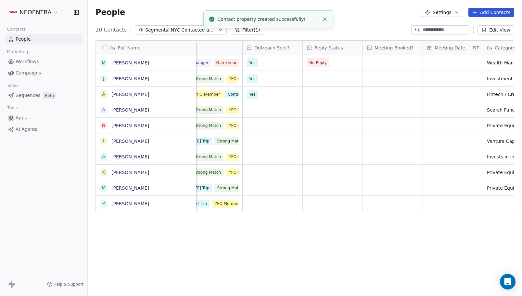
click at [388, 23] on div "People Settings Add Contacts" at bounding box center [305, 12] width 435 height 25
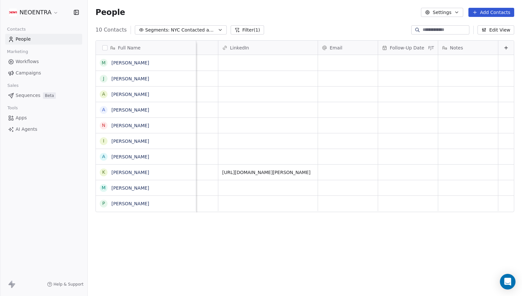
scroll to position [0, 0]
click at [464, 47] on div "Notes" at bounding box center [467, 48] width 51 height 7
click at [374, 30] on html "NEOENTRA Contacts People Marketing Workflows Campaigns Sales Sequences Beta Too…" at bounding box center [261, 148] width 522 height 296
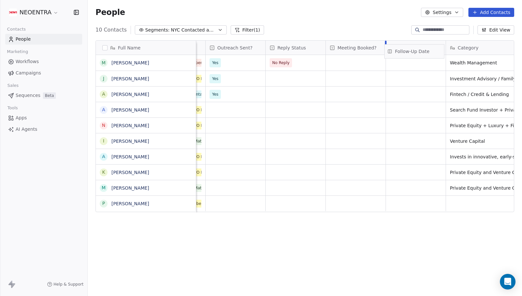
scroll to position [0, 85]
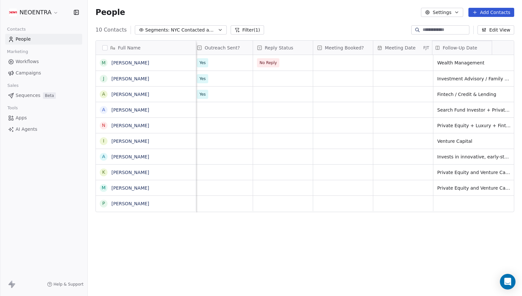
drag, startPoint x: 404, startPoint y: 46, endPoint x: 457, endPoint y: 54, distance: 53.9
click at [457, 54] on div "Full Name M Michael Warszawski J Joseph Weilgus A Alex Simpson A Alexander Schu…" at bounding box center [305, 127] width 418 height 172
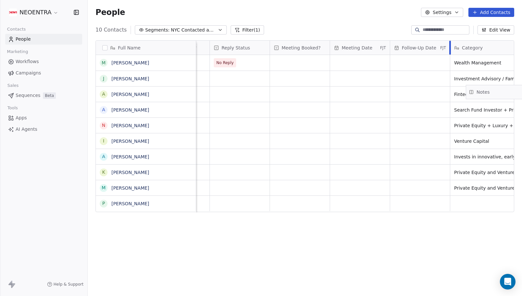
scroll to position [0, 146]
drag, startPoint x: 471, startPoint y: 49, endPoint x: 456, endPoint y: 73, distance: 28.7
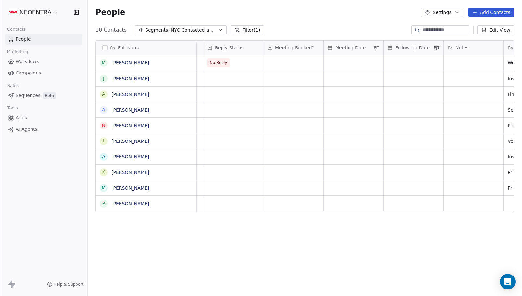
click at [359, 25] on div "10 Contacts Segments: NYC Contacted and/or Confirmed Filter (1) Edit View" at bounding box center [305, 30] width 435 height 10
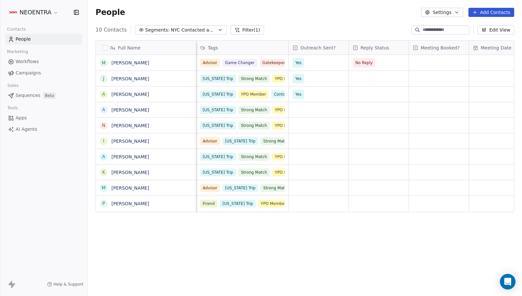
scroll to position [0, 0]
click at [370, 74] on div "grid" at bounding box center [379, 78] width 60 height 15
click at [315, 244] on html "NEOENTRA Contacts People Marketing Workflows Campaigns Sales Sequences Beta Too…" at bounding box center [261, 148] width 522 height 296
click at [333, 205] on div "grid" at bounding box center [319, 203] width 60 height 15
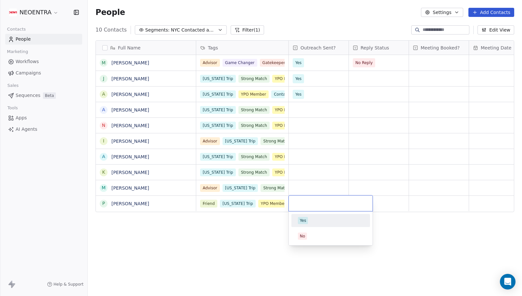
click at [256, 238] on html "NEOENTRA Contacts People Marketing Workflows Campaigns Sales Sequences Beta Too…" at bounding box center [261, 148] width 522 height 296
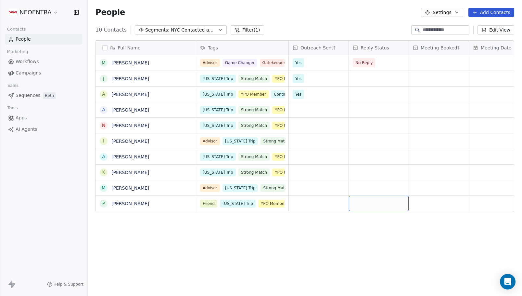
click at [384, 205] on div "grid" at bounding box center [379, 203] width 60 height 15
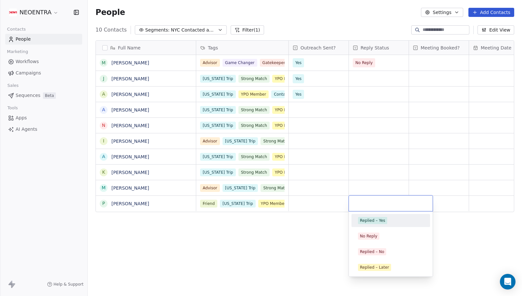
click at [382, 223] on div "Replied – Yes" at bounding box center [372, 220] width 25 height 6
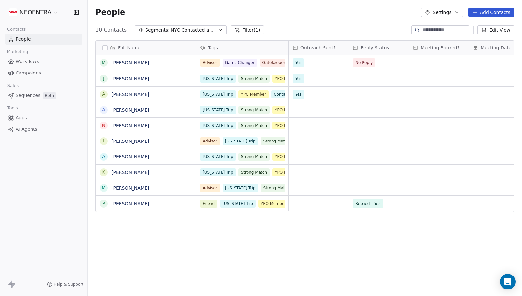
click at [423, 32] on input at bounding box center [446, 30] width 46 height 7
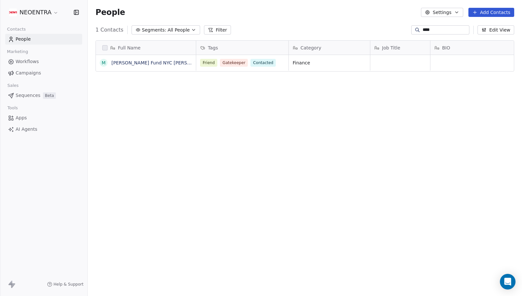
scroll to position [260, 435]
type input "****"
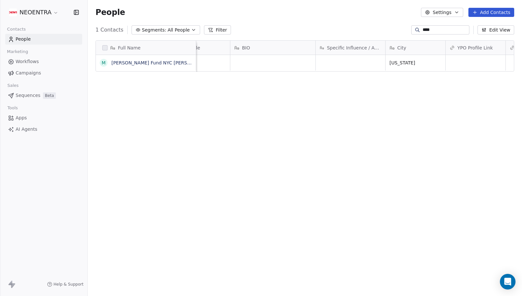
click at [170, 27] on span "All People" at bounding box center [179, 30] width 22 height 7
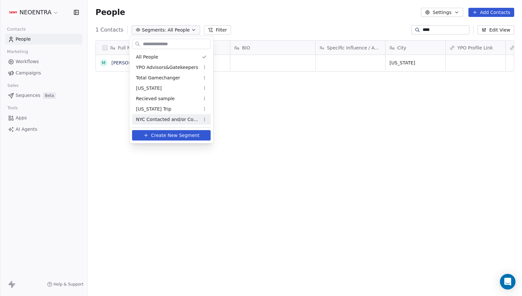
click at [163, 118] on span "NYC Contacted and/or Confirmed" at bounding box center [168, 119] width 64 height 7
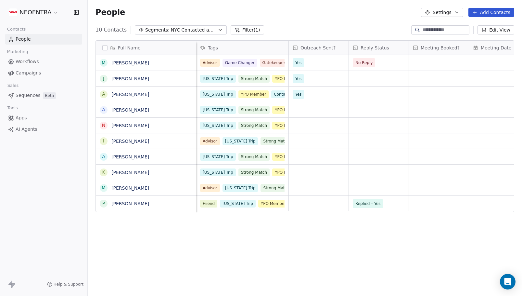
scroll to position [0, 0]
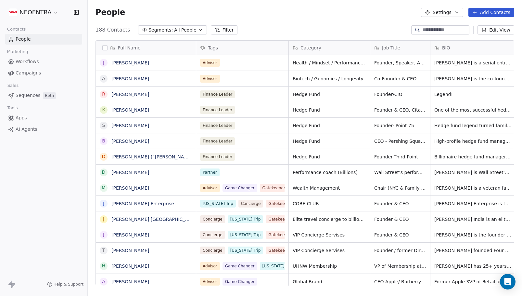
scroll to position [260, 435]
click at [189, 29] on span "All People" at bounding box center [185, 30] width 22 height 7
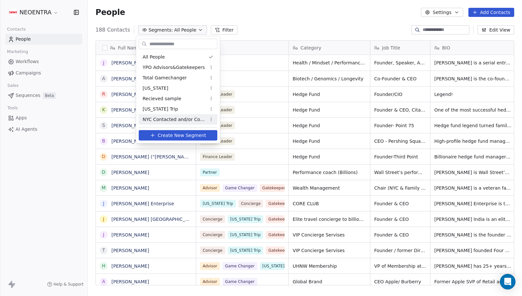
click at [178, 115] on div "NYC Contacted and/or Confirmed" at bounding box center [178, 119] width 79 height 10
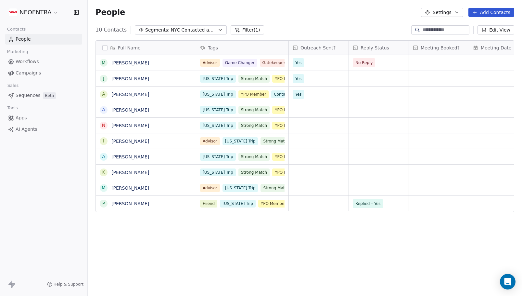
click at [453, 29] on input at bounding box center [446, 30] width 46 height 7
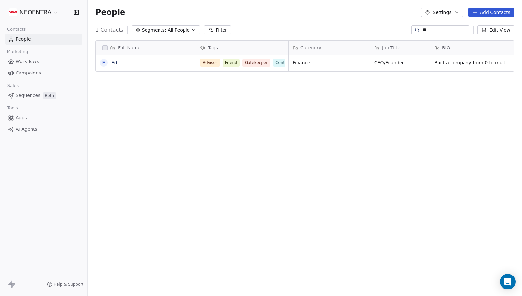
type input "**"
click at [262, 65] on span "Gatekeeper" at bounding box center [257, 62] width 28 height 8
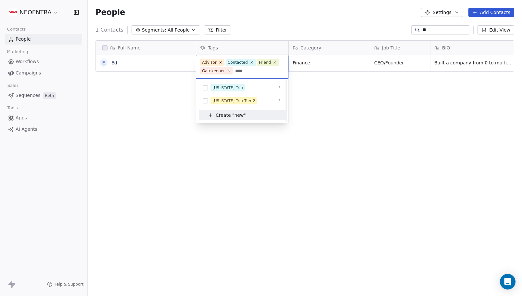
scroll to position [0, 0]
type input "***"
click at [227, 89] on div "[US_STATE] Trip" at bounding box center [228, 88] width 31 height 6
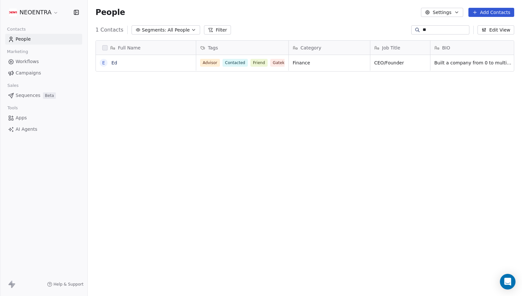
click at [172, 129] on html "NEOENTRA Contacts People Marketing Workflows Campaigns Sales Sequences Beta Too…" at bounding box center [261, 148] width 522 height 296
click at [442, 24] on div "People Settings Add Contacts" at bounding box center [305, 12] width 435 height 25
click at [438, 30] on input "**" at bounding box center [446, 30] width 46 height 7
type input "*"
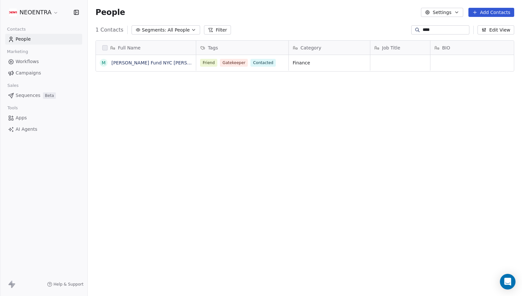
type input "****"
click at [281, 64] on icon "grid" at bounding box center [283, 61] width 5 height 5
click at [277, 65] on div "Friend Gatekeeper Contacted" at bounding box center [244, 63] width 96 height 16
click at [277, 66] on div "Friend Gatekeeper Contacted" at bounding box center [244, 63] width 96 height 16
click at [273, 60] on span "Contacted" at bounding box center [263, 63] width 25 height 8
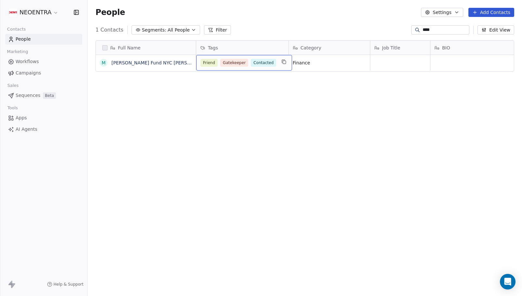
click at [263, 62] on span "Contacted" at bounding box center [263, 63] width 25 height 8
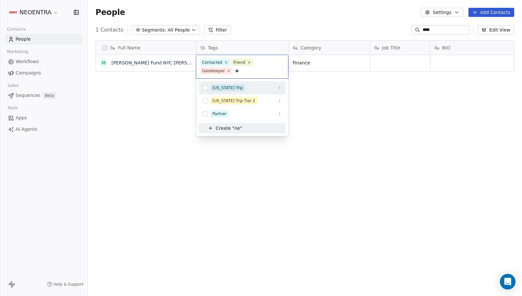
type input "**"
click at [235, 90] on div "[US_STATE] Trip" at bounding box center [228, 88] width 31 height 6
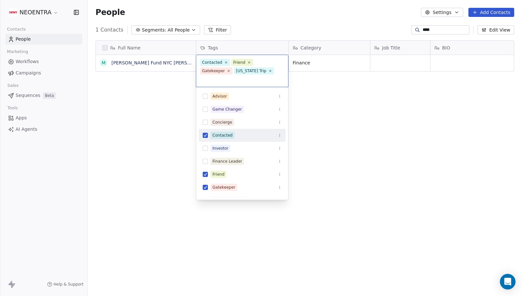
click at [169, 142] on html "NEOENTRA Contacts People Marketing Workflows Campaigns Sales Sequences Beta Too…" at bounding box center [261, 148] width 522 height 296
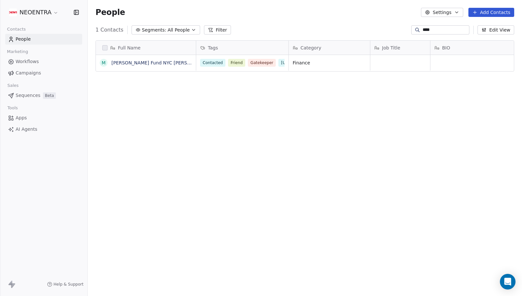
click at [330, 39] on div "Full Name M Matt Hadge Fund NYC Roland Tags Category Job Title BIO Specific Inf…" at bounding box center [305, 165] width 435 height 260
click at [173, 34] on button "Segments: All People" at bounding box center [166, 29] width 69 height 9
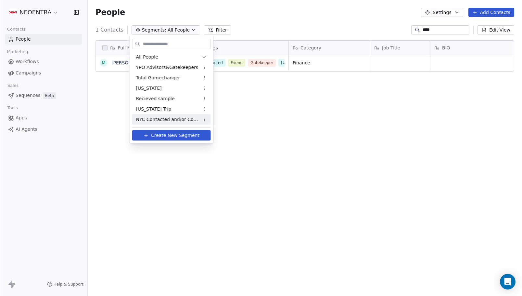
click at [184, 122] on span "NYC Contacted and/or Confirmed" at bounding box center [168, 119] width 64 height 7
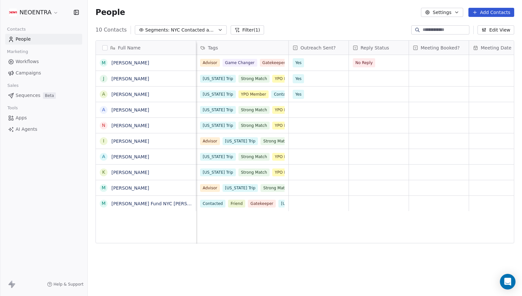
scroll to position [0, 0]
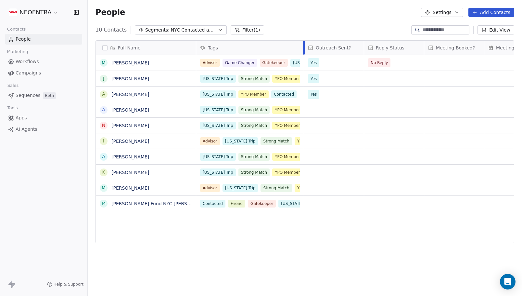
drag, startPoint x: 288, startPoint y: 44, endPoint x: 303, endPoint y: 47, distance: 15.6
click at [303, 47] on div at bounding box center [304, 48] width 2 height 14
click at [330, 206] on div "grid" at bounding box center [334, 203] width 60 height 15
click at [392, 209] on html "NEOENTRA Contacts People Marketing Workflows Campaigns Sales Sequences Beta Too…" at bounding box center [261, 148] width 522 height 296
click at [394, 209] on div "grid" at bounding box center [394, 203] width 60 height 15
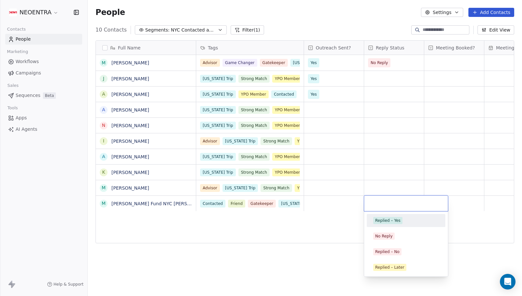
click at [391, 219] on div "Replied – Yes" at bounding box center [387, 220] width 25 height 6
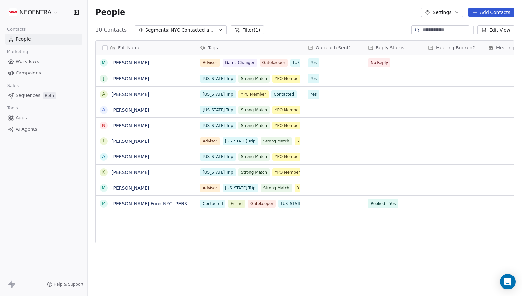
click at [185, 32] on span "NYC Contacted and/or Confirmed" at bounding box center [194, 30] width 46 height 7
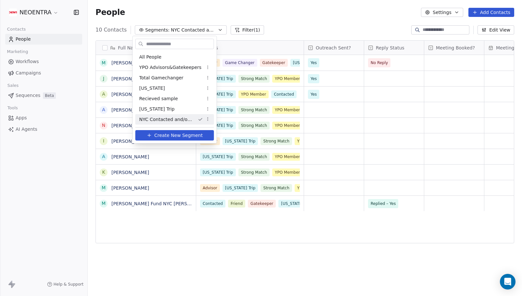
click at [206, 13] on html "NEOENTRA Contacts People Marketing Workflows Campaigns Sales Sequences Beta Too…" at bounding box center [261, 148] width 522 height 296
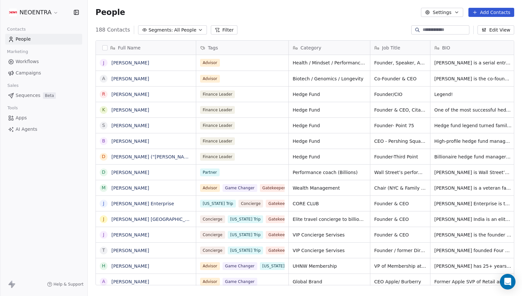
scroll to position [260, 435]
click at [189, 28] on span "All People" at bounding box center [185, 30] width 22 height 7
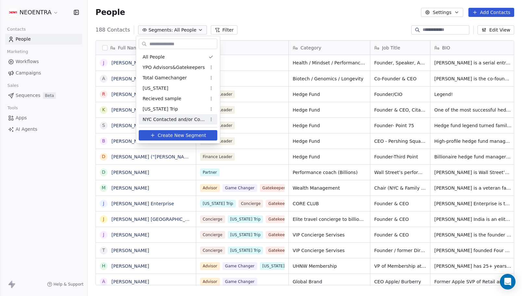
click at [162, 123] on span "NYC Contacted and/or Confirmed" at bounding box center [175, 119] width 64 height 7
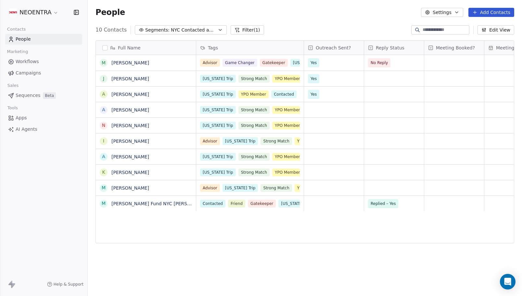
click at [360, 20] on div "People Settings Add Contacts" at bounding box center [305, 12] width 435 height 25
click at [423, 27] on input at bounding box center [446, 30] width 46 height 7
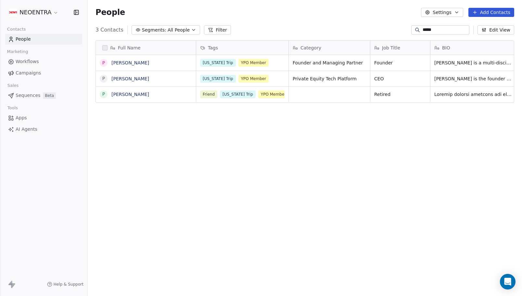
type input "*****"
click at [253, 94] on div "Friend [US_STATE] Trip YPO Member Contacted" at bounding box center [239, 98] width 77 height 18
click at [176, 111] on html "NEOENTRA Contacts People Marketing Workflows Campaigns Sales Sequences Beta Too…" at bounding box center [261, 148] width 522 height 296
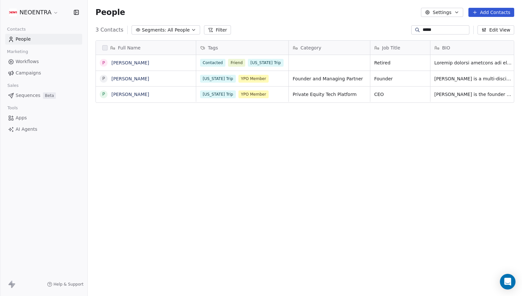
drag, startPoint x: 427, startPoint y: 29, endPoint x: 397, endPoint y: 28, distance: 30.2
click at [397, 28] on div "3 Contacts Segments: All People Filter ***** Edit View" at bounding box center [305, 30] width 435 height 10
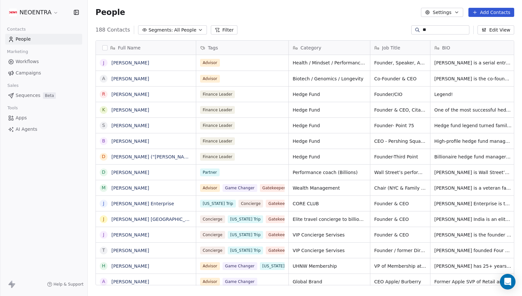
type input "**"
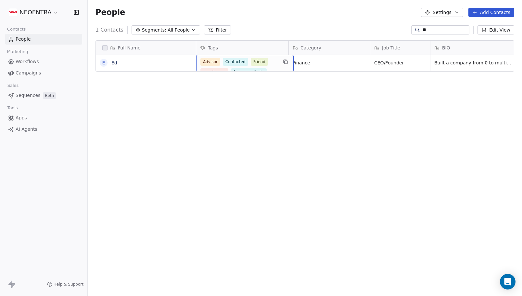
scroll to position [0, 0]
click at [226, 61] on span "Contacted" at bounding box center [235, 62] width 25 height 8
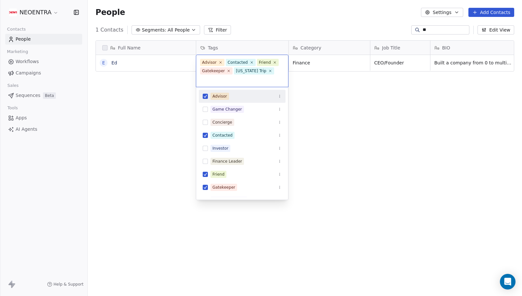
click at [31, 12] on html "NEOENTRA Contacts People Marketing Workflows Campaigns Sales Sequences Beta Too…" at bounding box center [261, 148] width 522 height 296
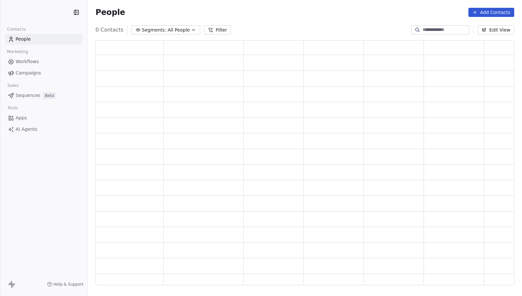
scroll to position [245, 419]
click at [192, 29] on button "Segments: All People" at bounding box center [170, 29] width 69 height 9
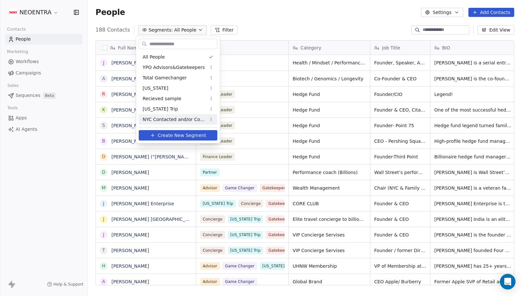
scroll to position [260, 435]
click at [174, 121] on span "NYC Contacted and/or Confirmed" at bounding box center [175, 119] width 64 height 7
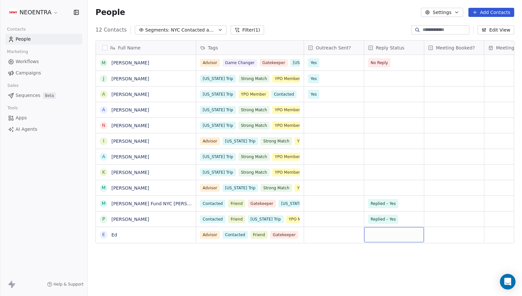
click at [382, 240] on div "grid" at bounding box center [394, 234] width 60 height 15
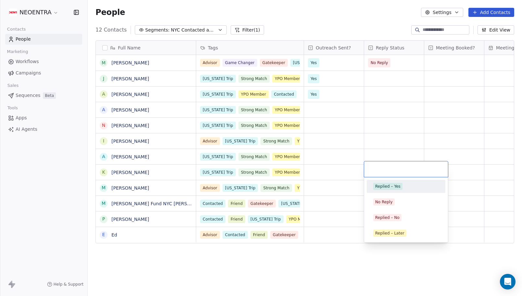
click at [392, 189] on span "Replied – Yes" at bounding box center [387, 186] width 29 height 7
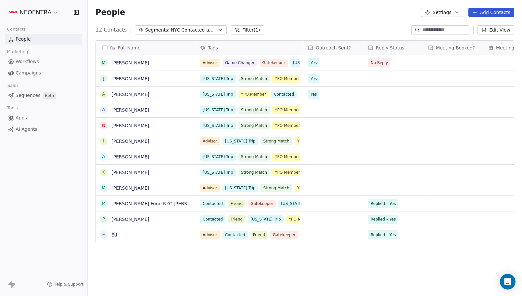
click at [376, 19] on div "People Settings Add Contacts" at bounding box center [305, 12] width 435 height 25
